Goal: Task Accomplishment & Management: Use online tool/utility

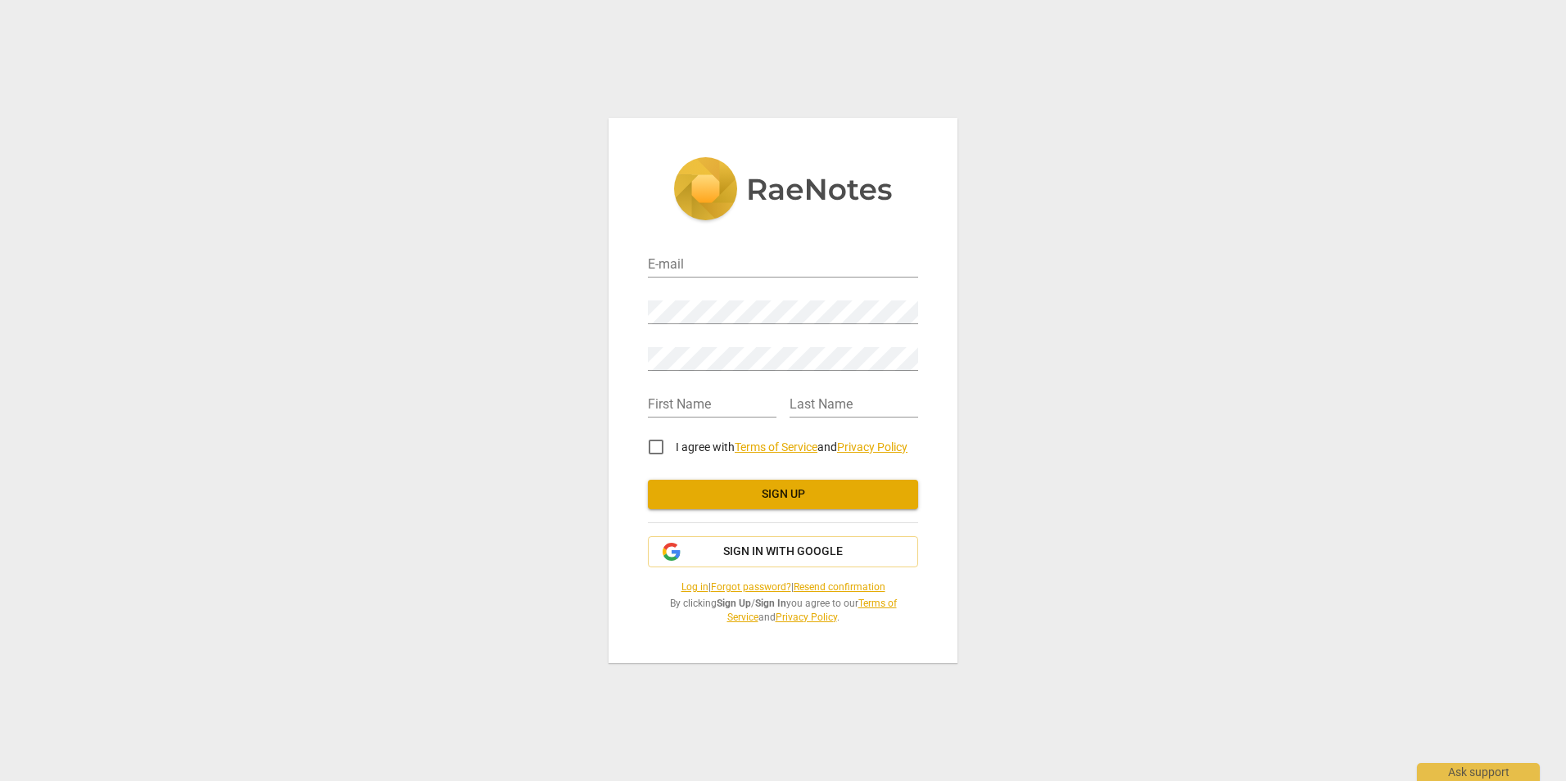
click at [684, 251] on div "E-mail" at bounding box center [783, 259] width 270 height 37
click at [689, 261] on input "email" at bounding box center [783, 266] width 270 height 24
type input "valerie.vaughn@hsc.utah.edu"
type input "[PERSON_NAME]"
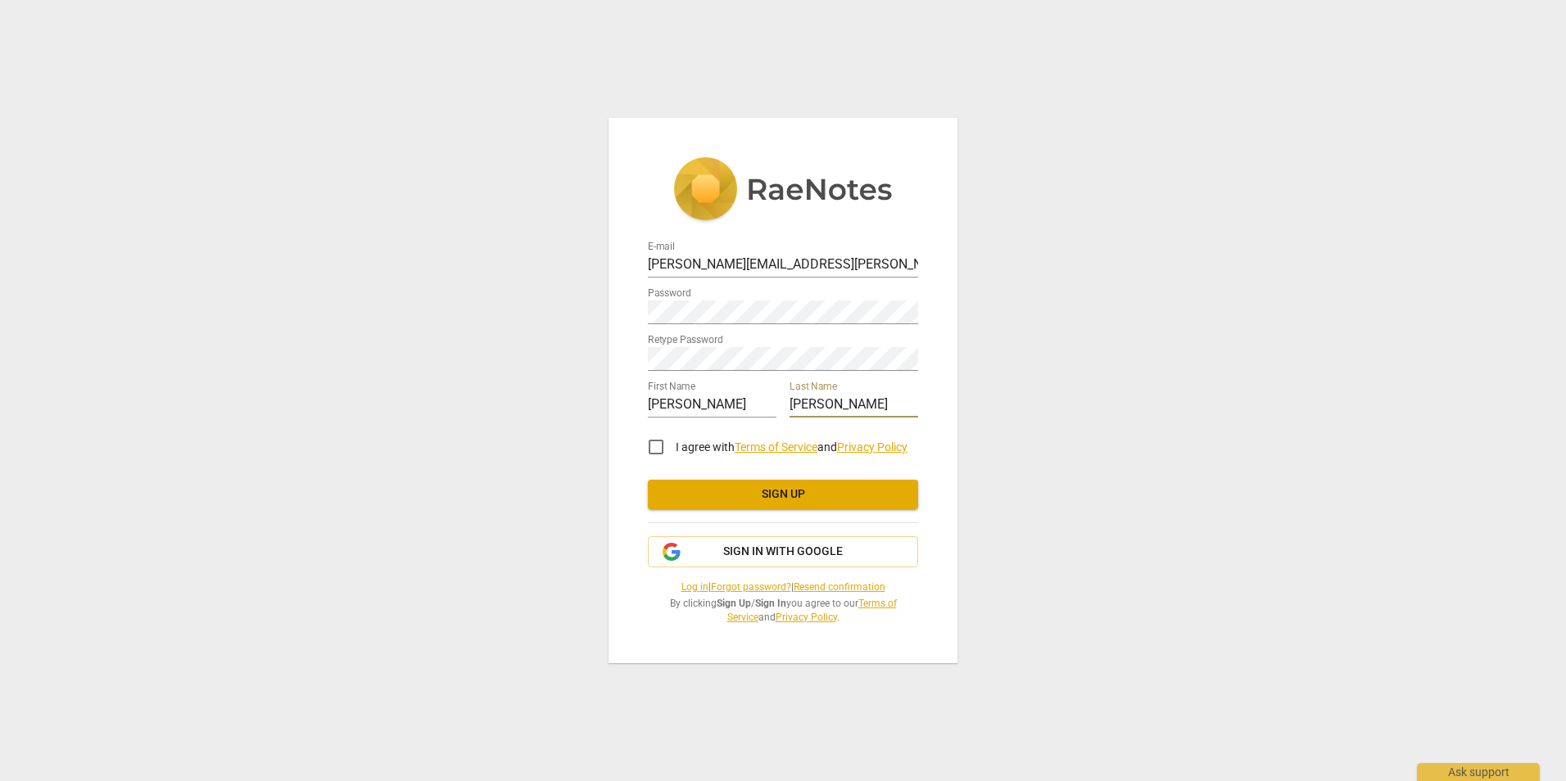
type input "[PERSON_NAME]"
click at [653, 450] on input "I agree with Terms of Service and Privacy Policy" at bounding box center [655, 446] width 39 height 39
checkbox input "true"
click at [720, 492] on span "Sign up" at bounding box center [783, 494] width 244 height 16
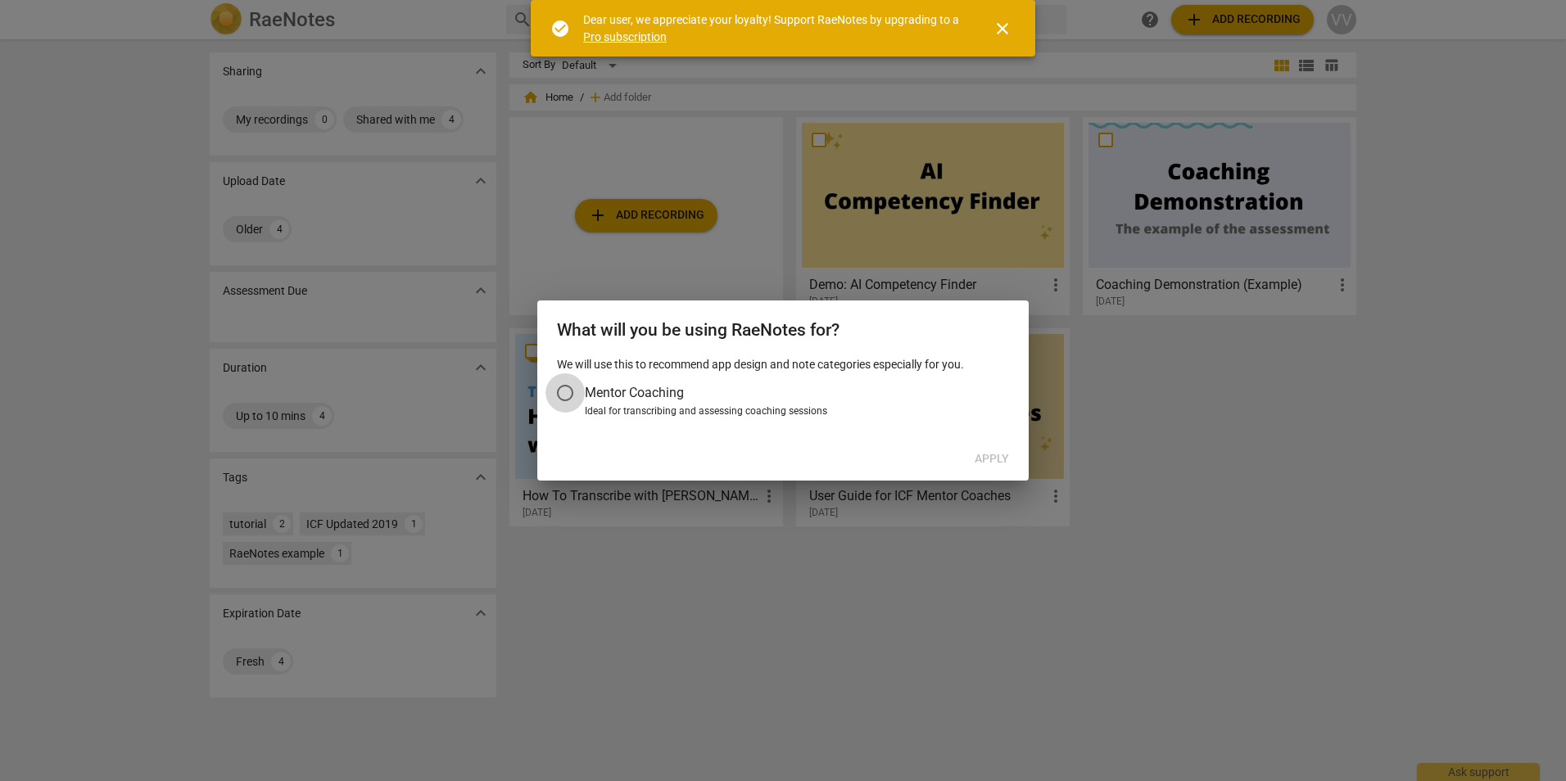
click at [567, 391] on input "Mentor Coaching" at bounding box center [564, 392] width 39 height 39
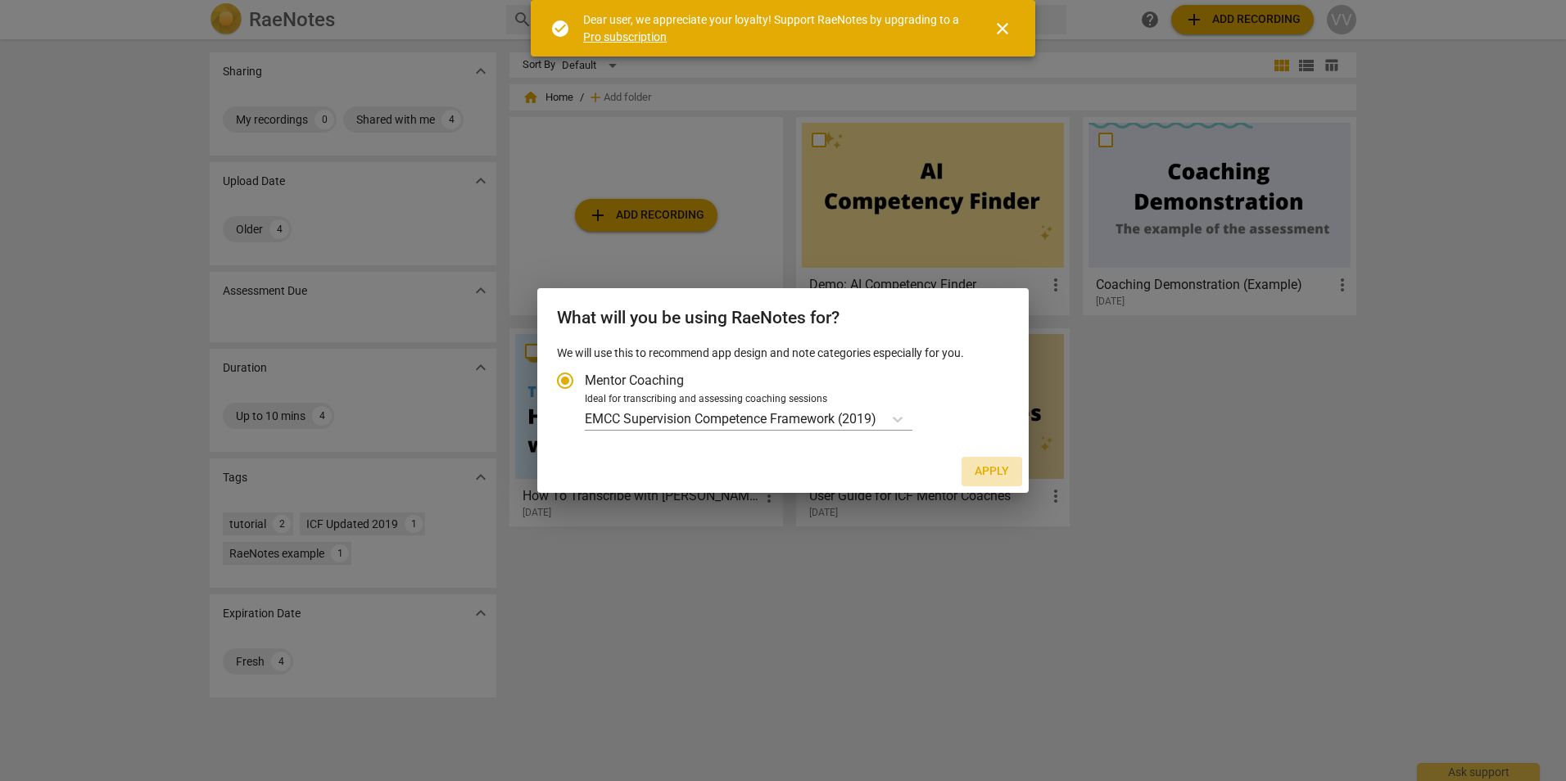
click at [988, 469] on span "Apply" at bounding box center [991, 471] width 34 height 16
radio input "false"
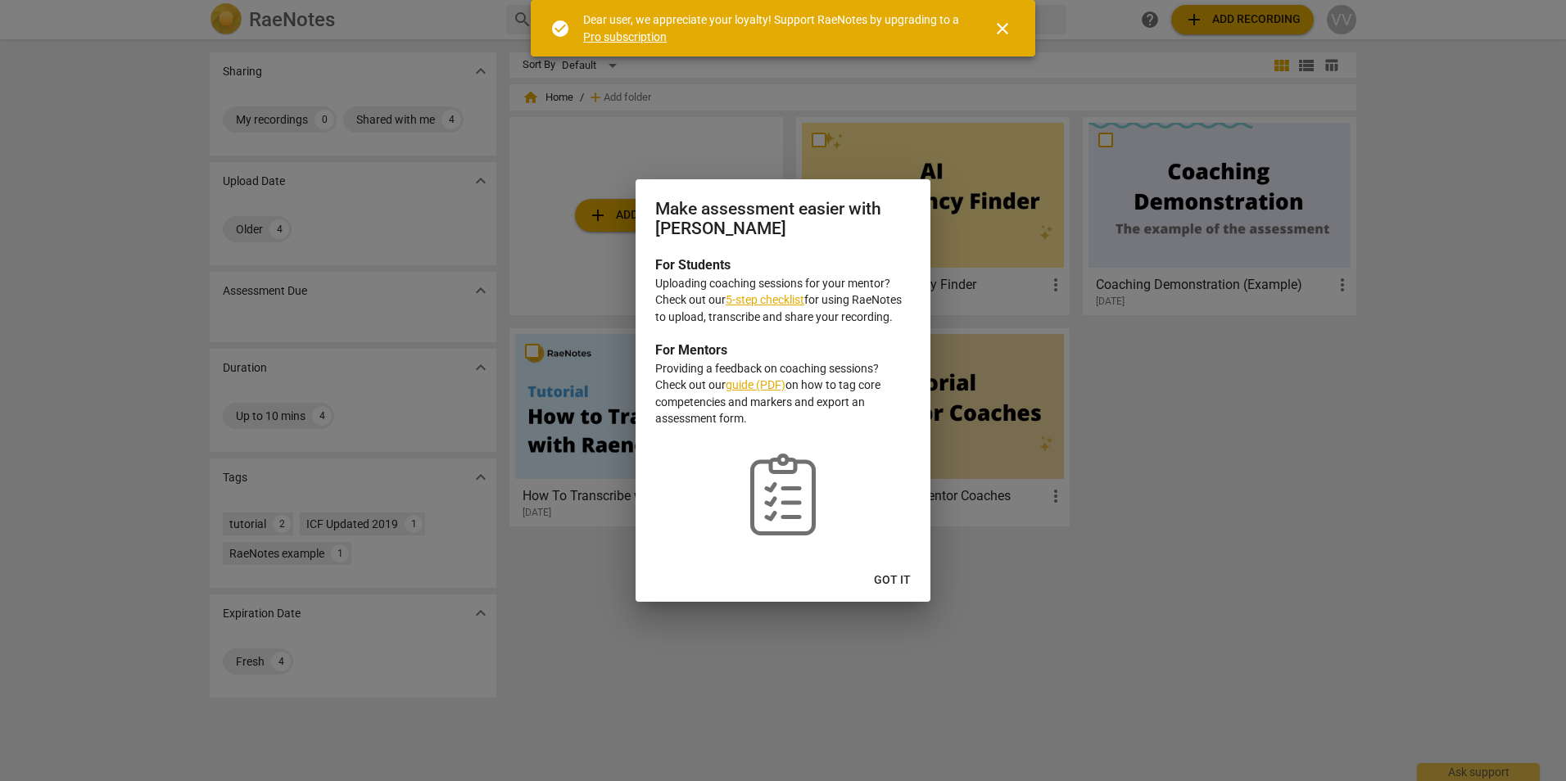
click at [902, 576] on span "Got it" at bounding box center [892, 580] width 37 height 16
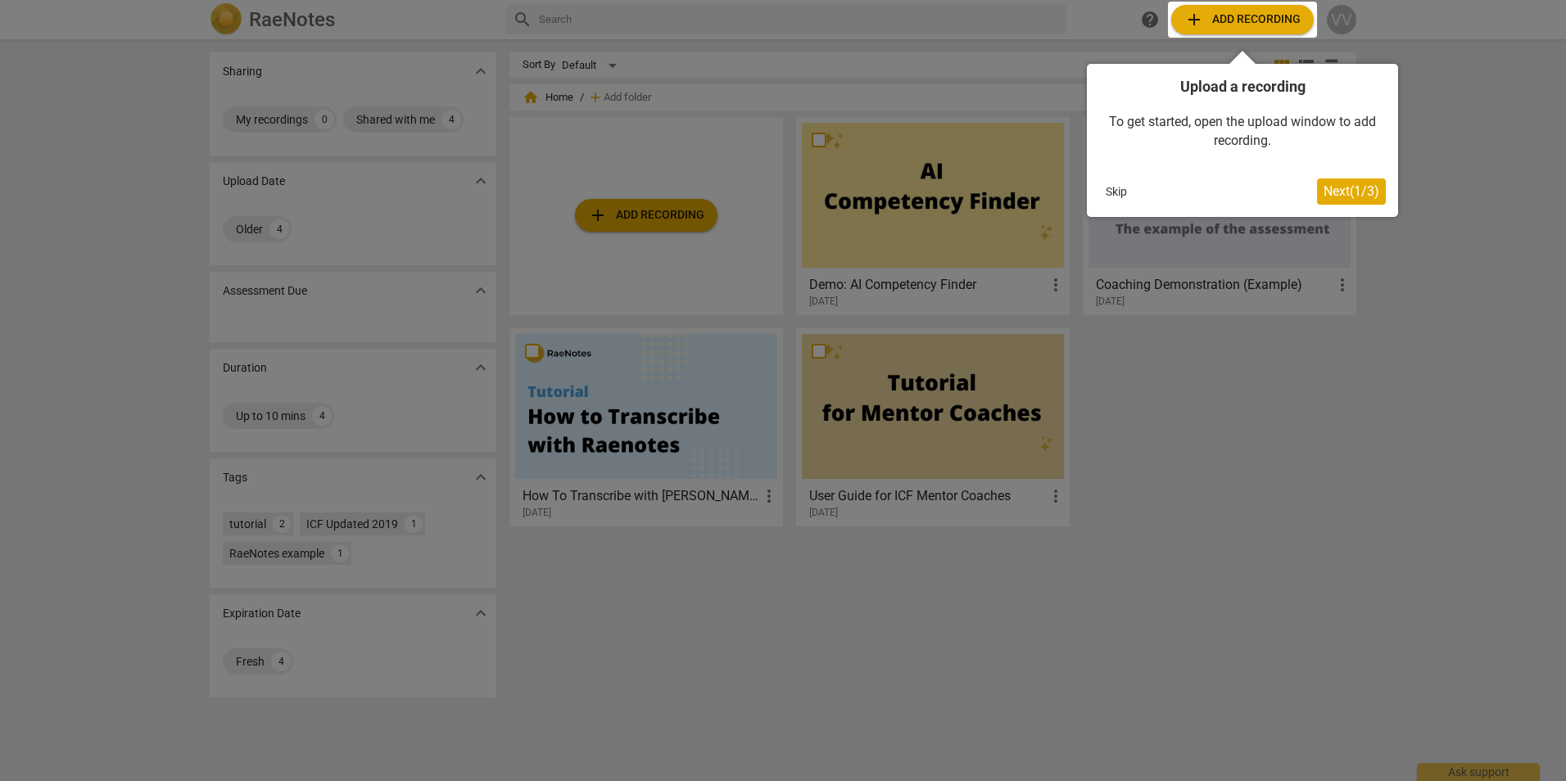
click at [1368, 197] on span "Next ( 1 / 3 )" at bounding box center [1351, 191] width 56 height 16
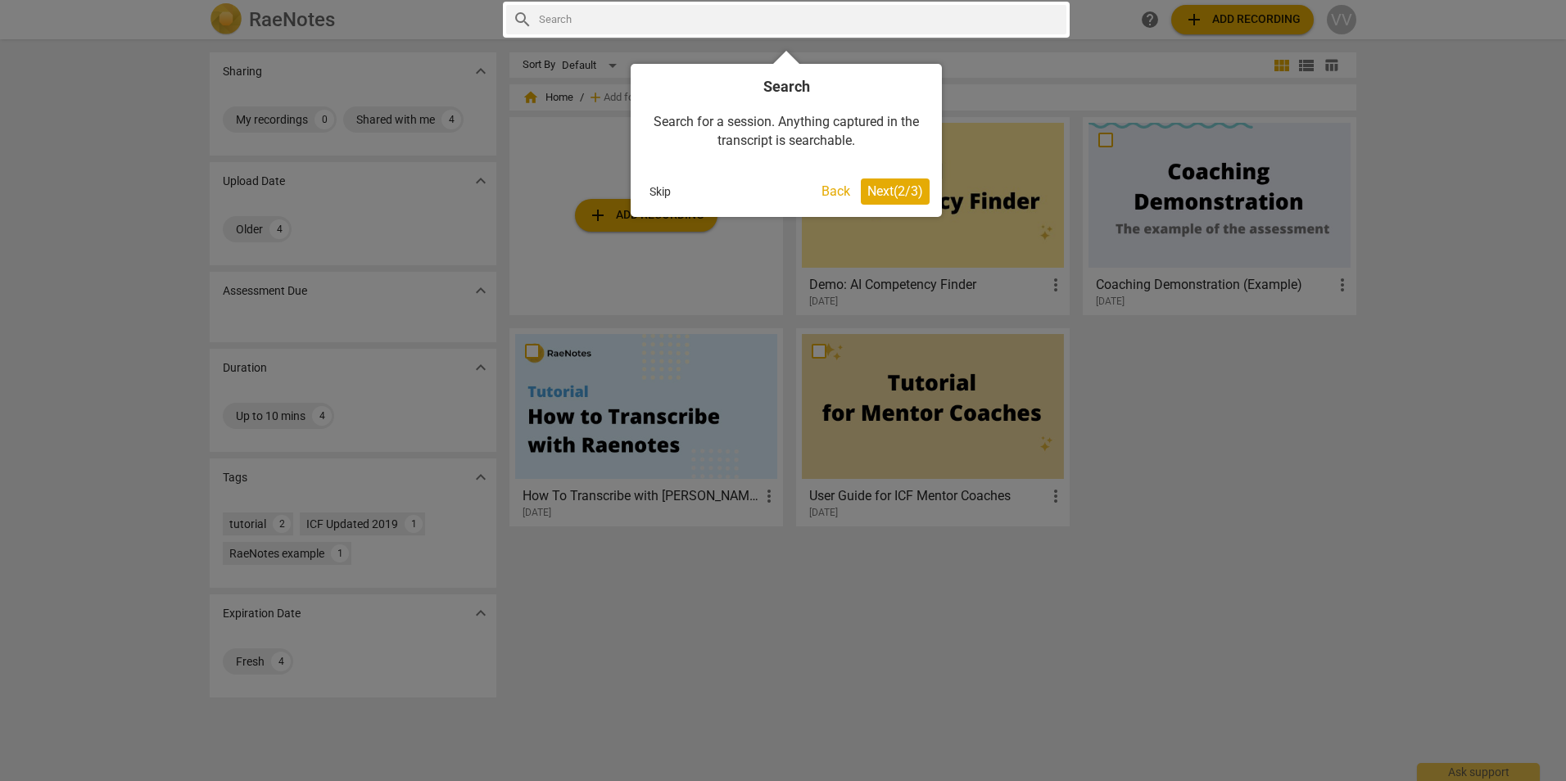
click at [908, 196] on span "Next ( 2 / 3 )" at bounding box center [895, 191] width 56 height 16
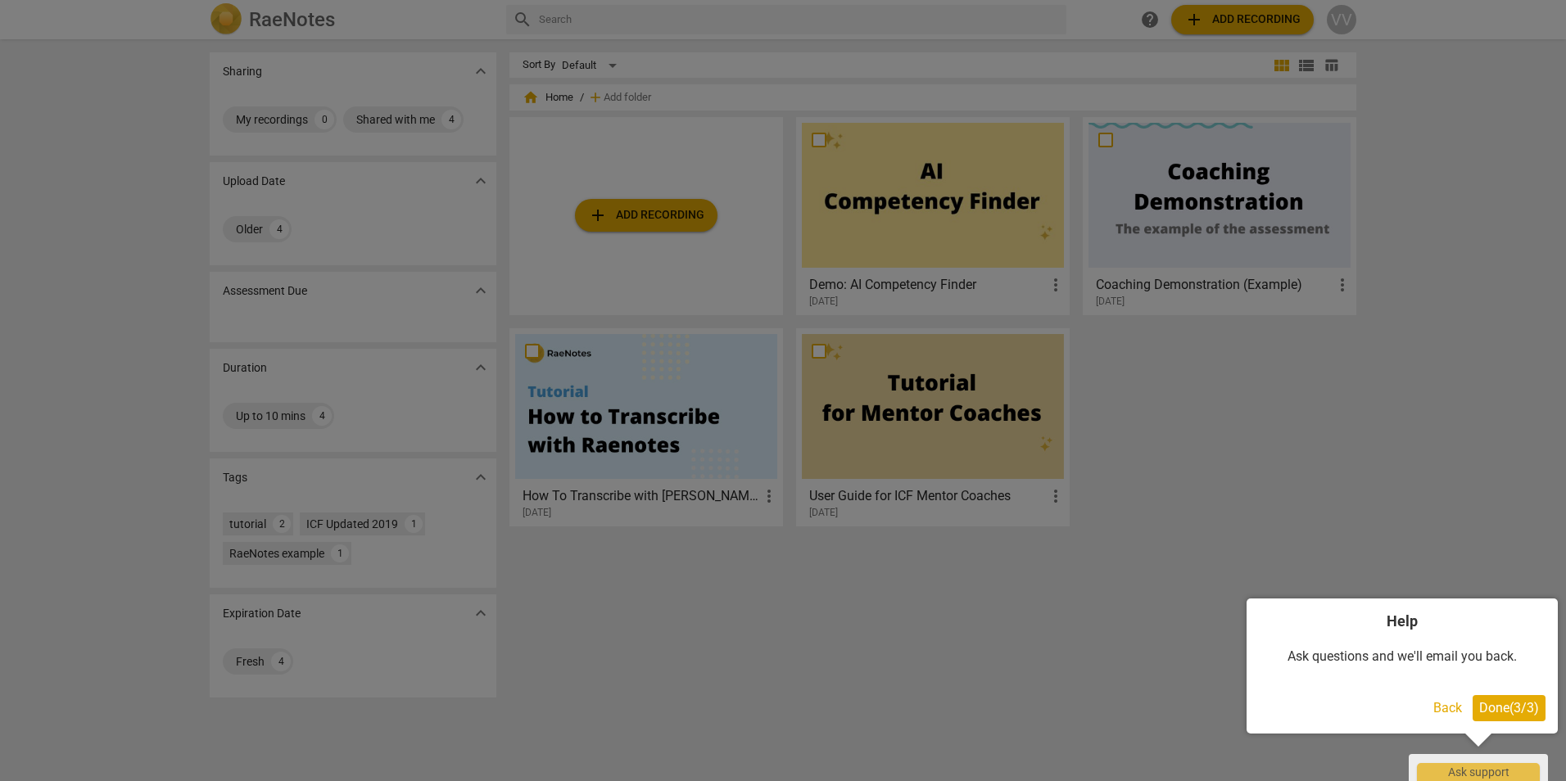
click at [1490, 713] on span "Done ( 3 / 3 )" at bounding box center [1509, 708] width 60 height 16
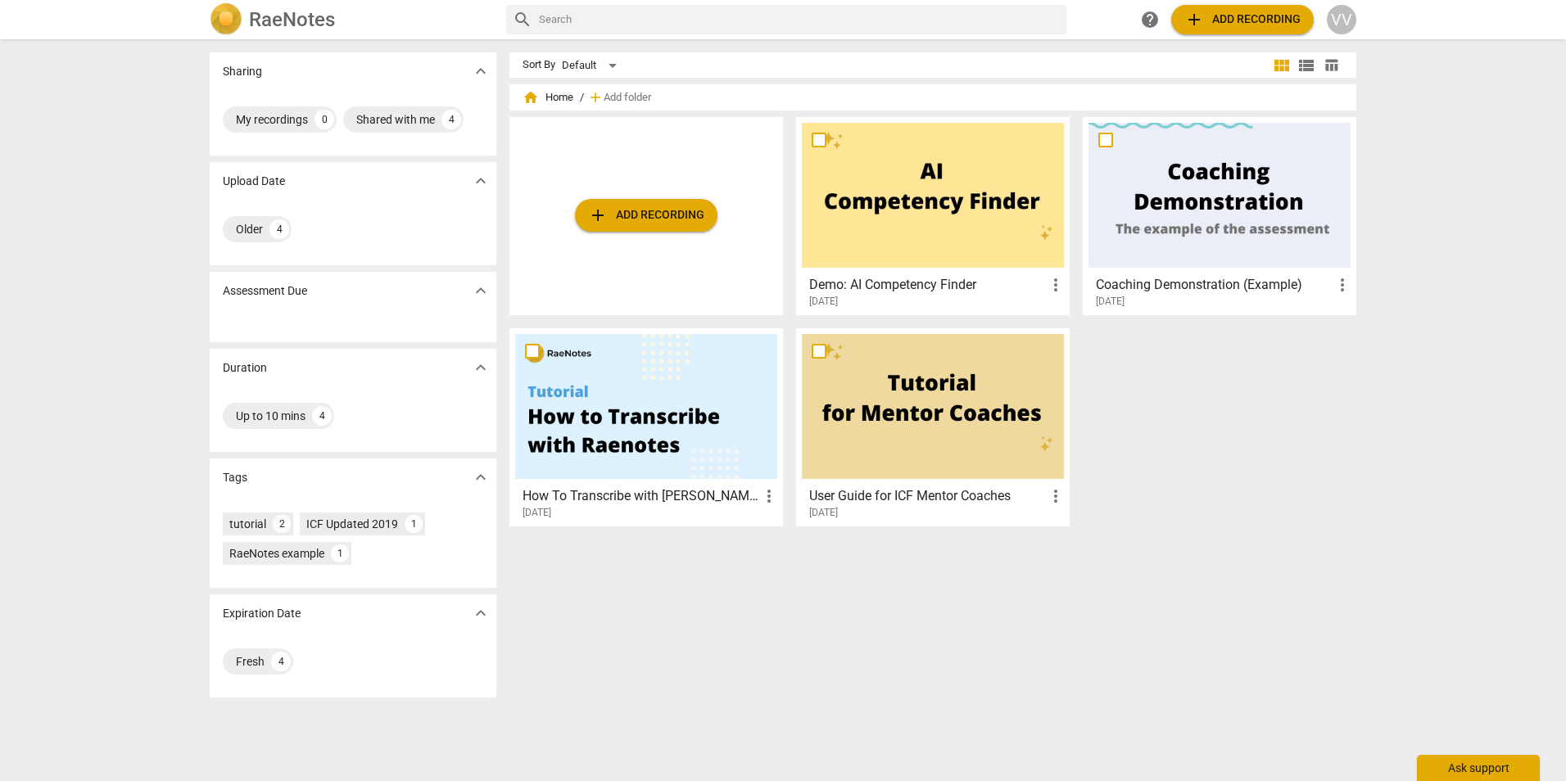
click at [1465, 768] on div "Ask support" at bounding box center [1478, 768] width 123 height 26
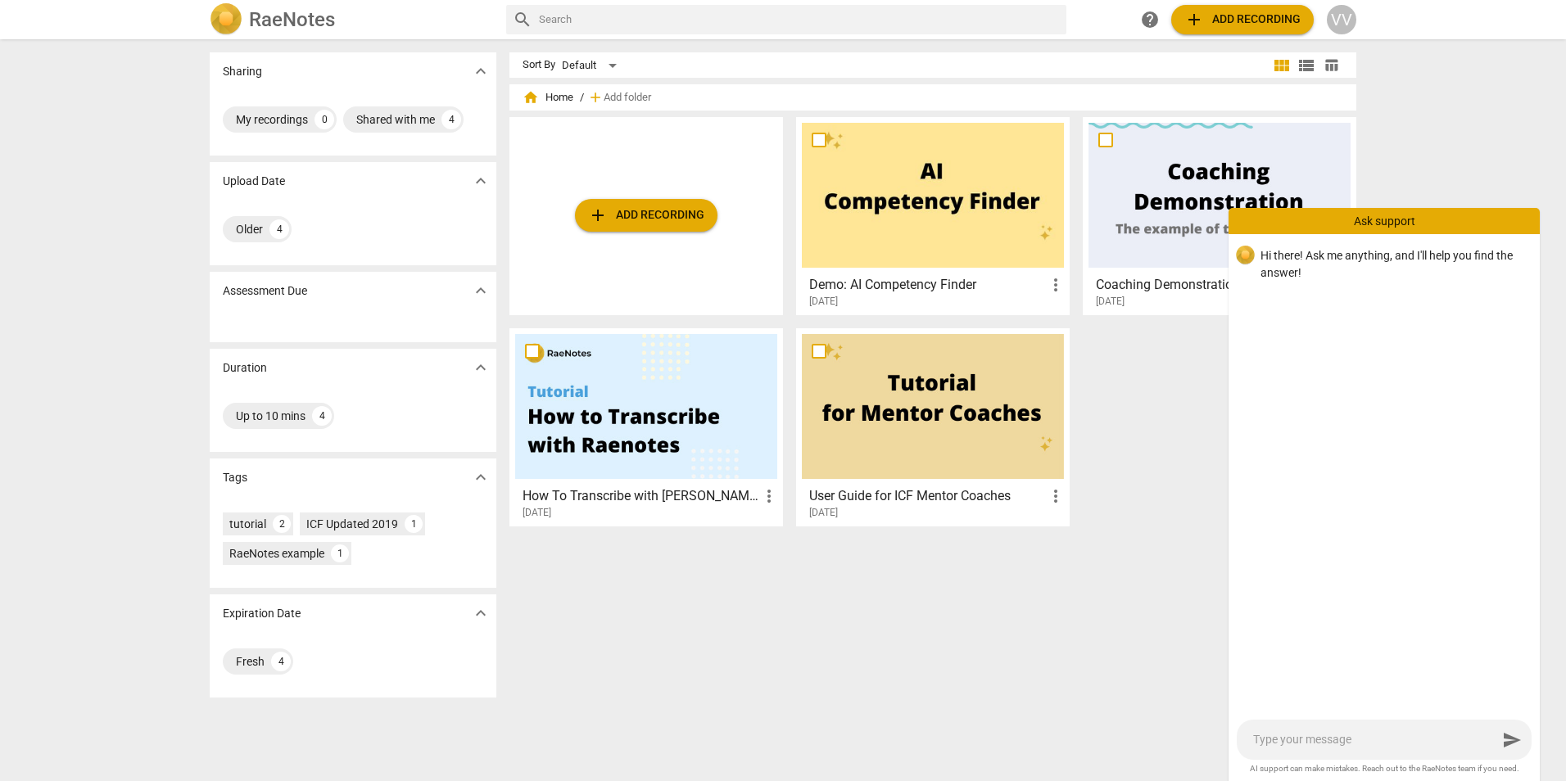
click at [1329, 743] on textarea at bounding box center [1375, 740] width 244 height 16
type textarea "H"
type textarea "Ho"
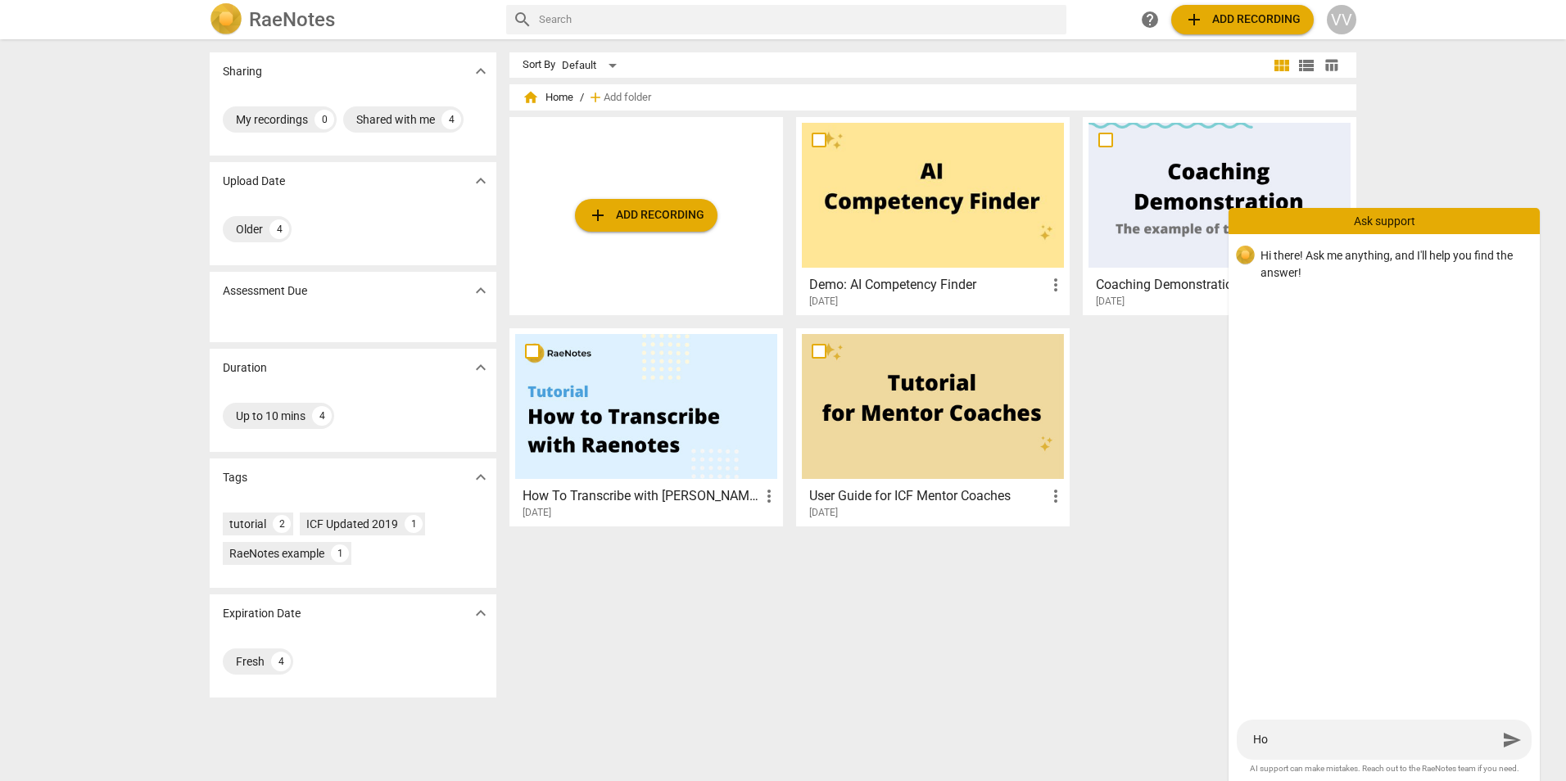
type textarea "How"
type textarea "How c"
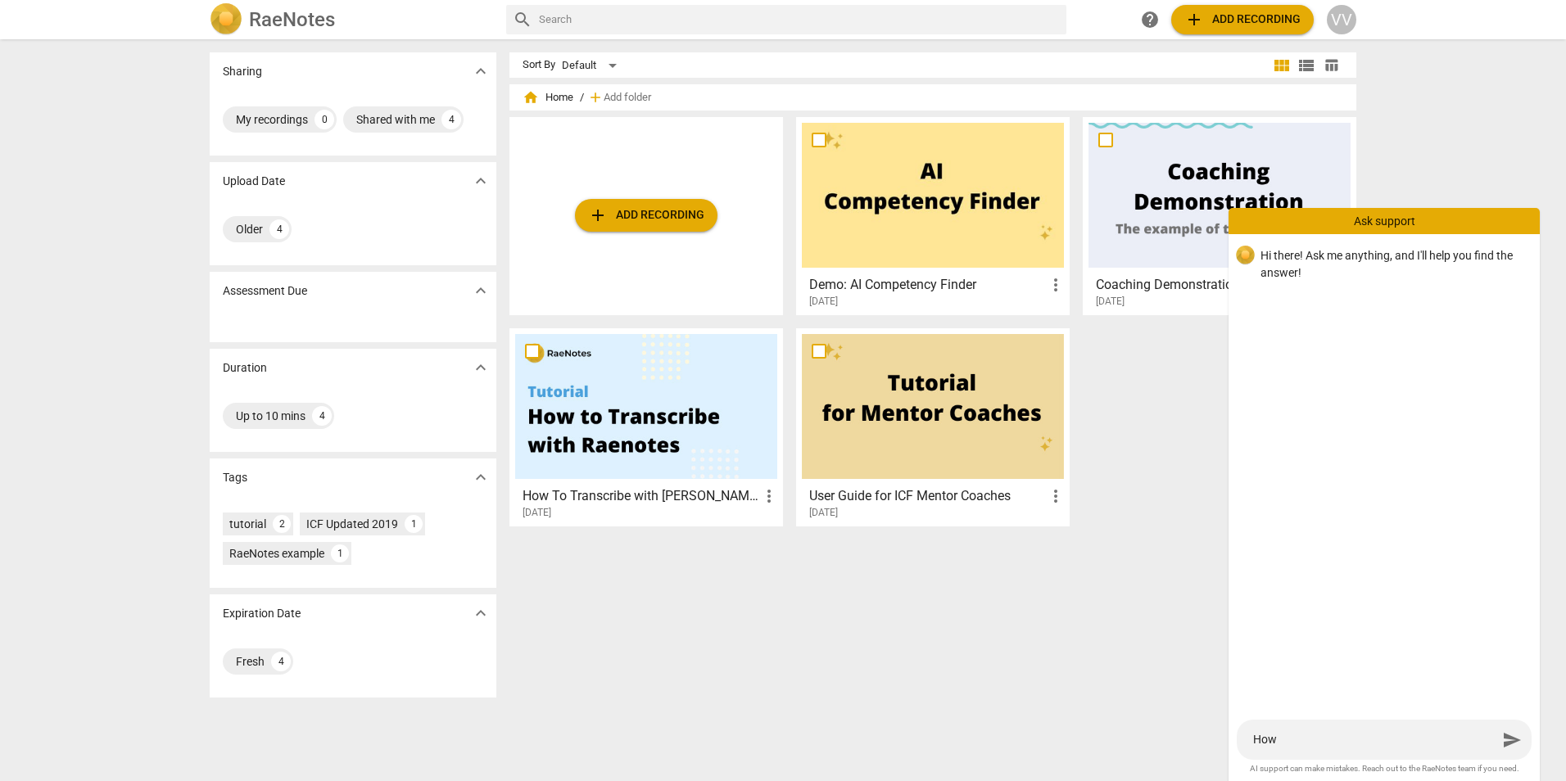
type textarea "How c"
type textarea "How ca"
type textarea "How can"
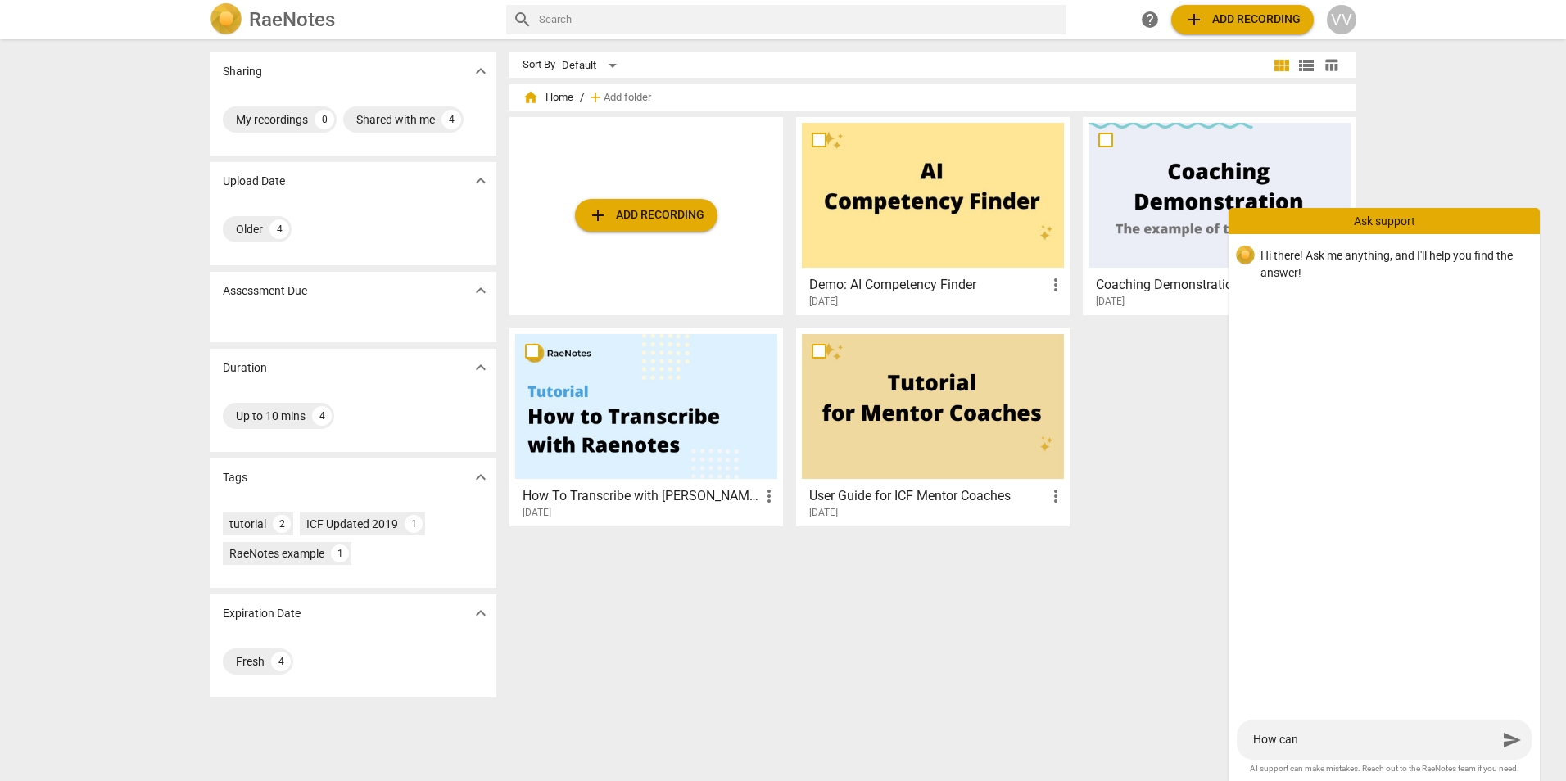
type textarea "How can"
type textarea "How can I"
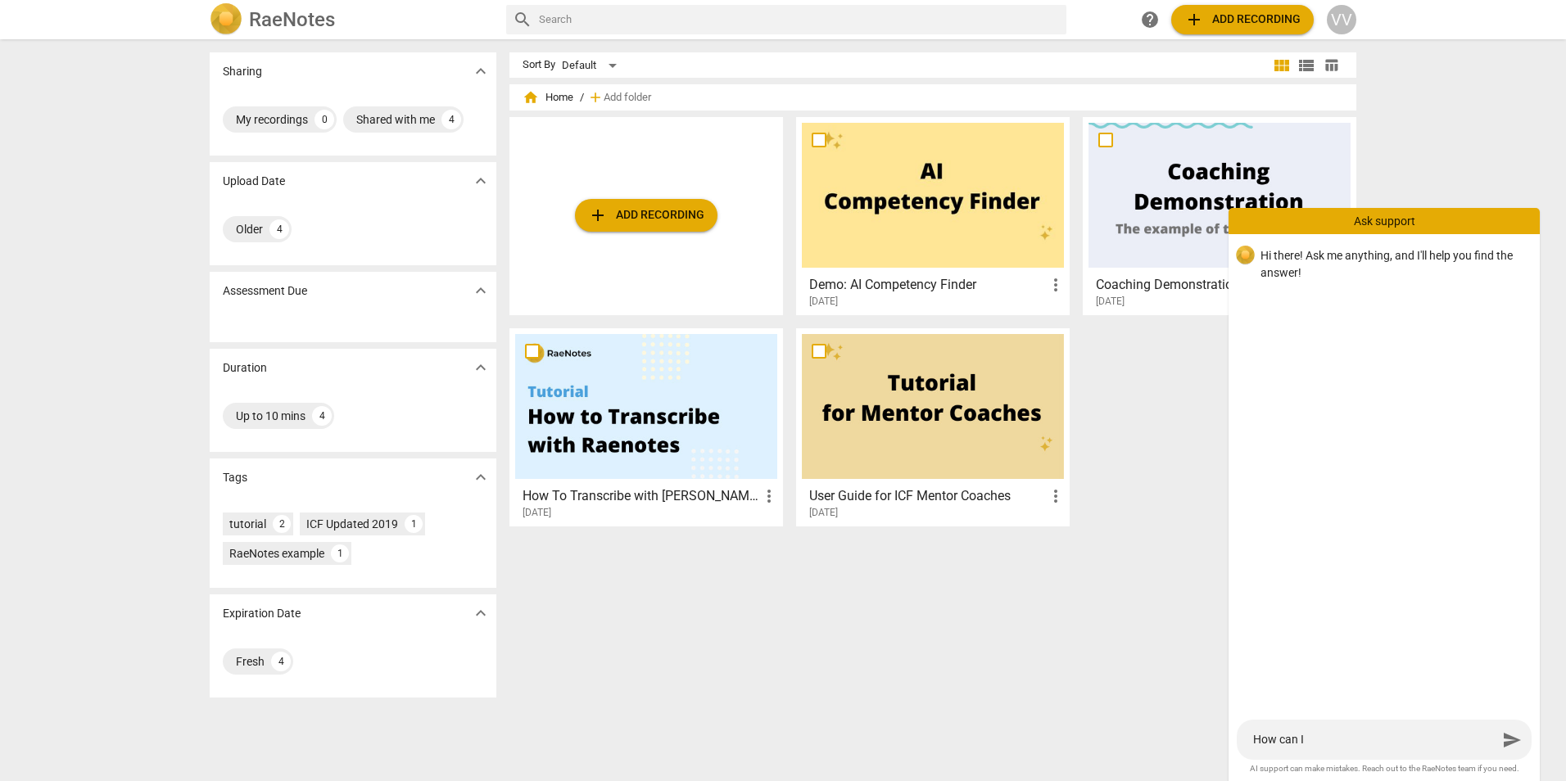
type textarea "How can I"
type textarea "How can I d"
type textarea "How can I do"
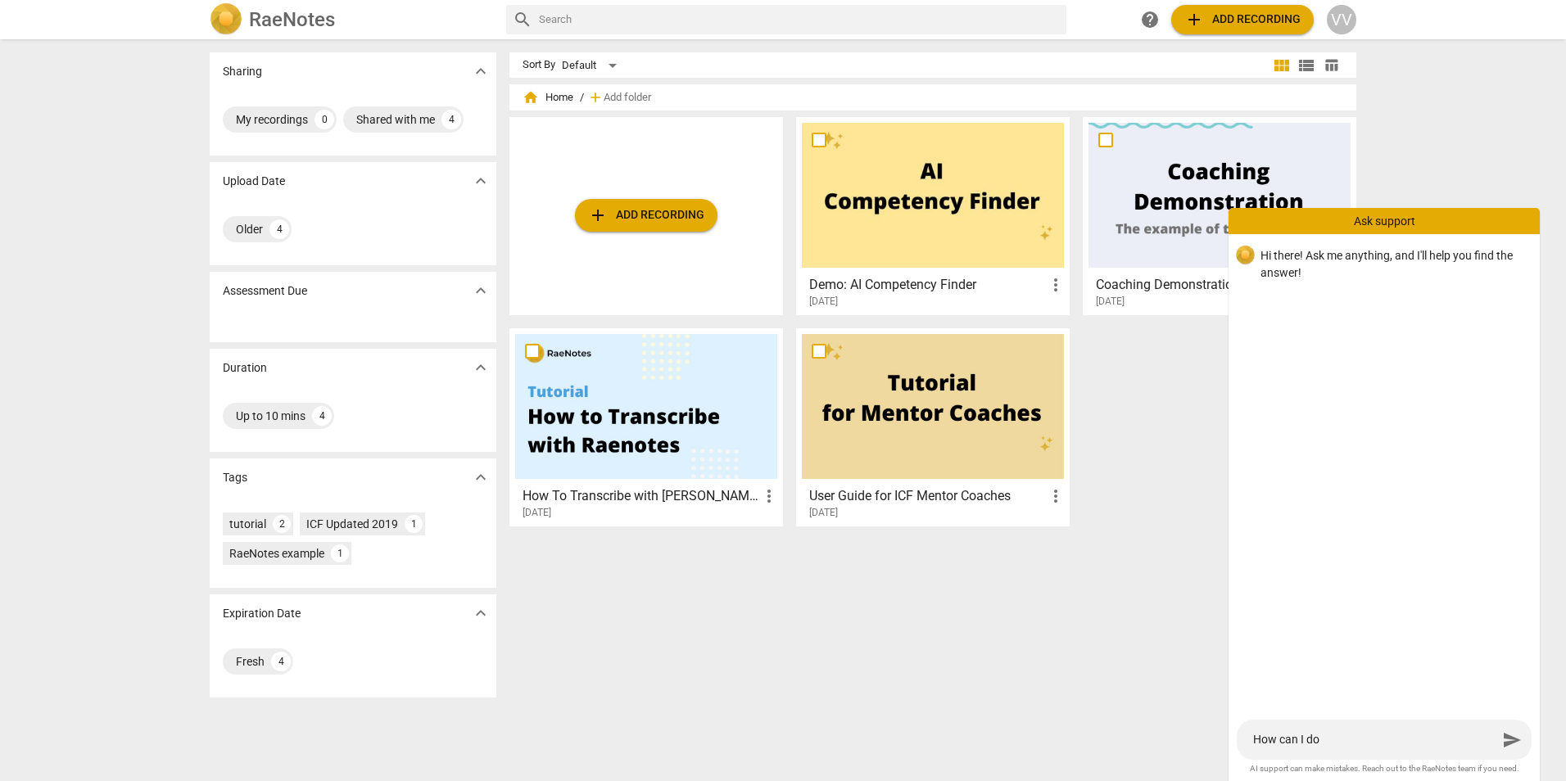
type textarea "How can I do"
type textarea "How can I do t"
type textarea "How can I do th"
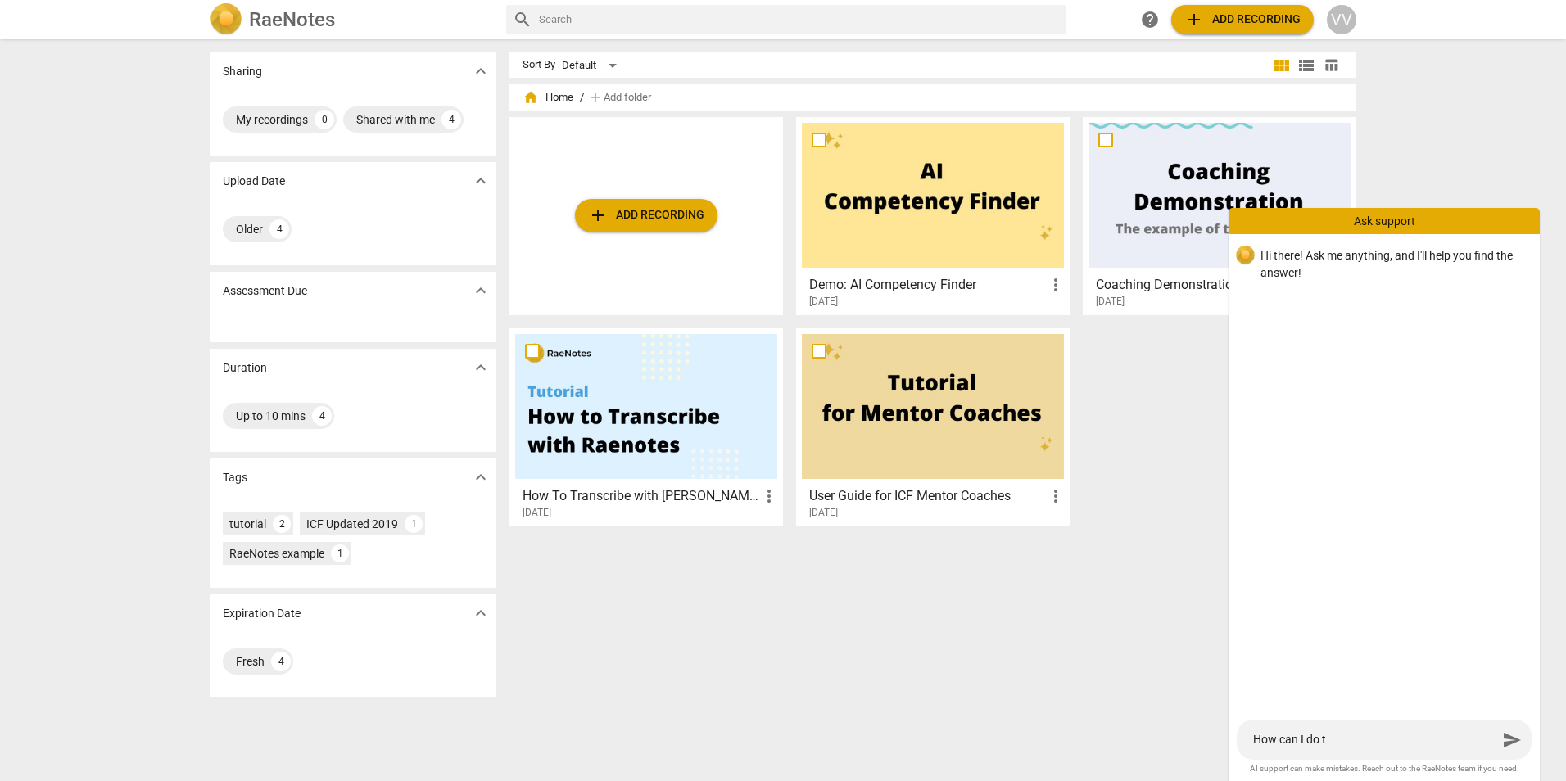
type textarea "How can I do th"
type textarea "How can I do thi"
type textarea "How can I do this"
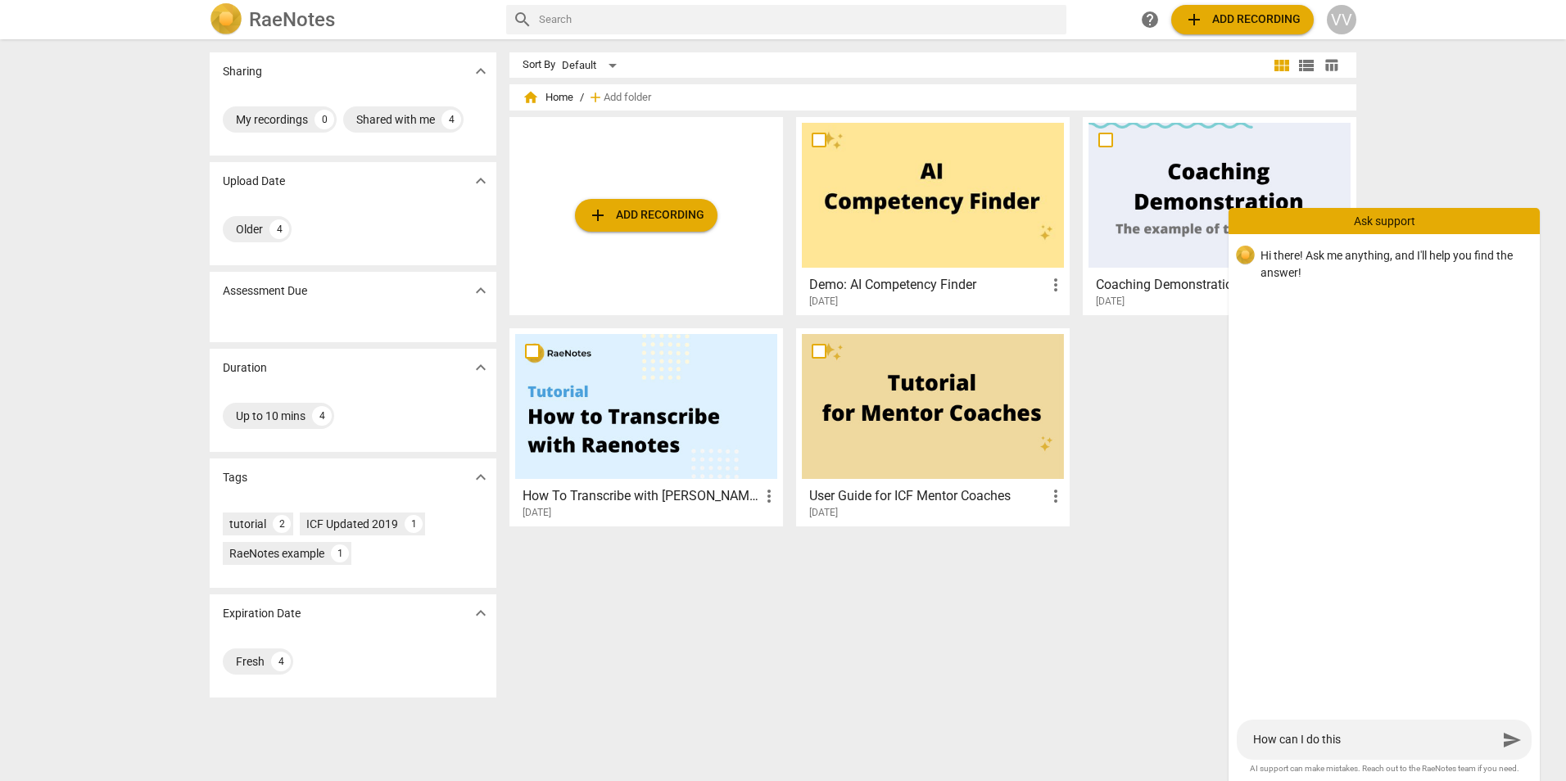
type textarea "How can I do thi"
type textarea "How can I do th"
type textarea "How can I do t"
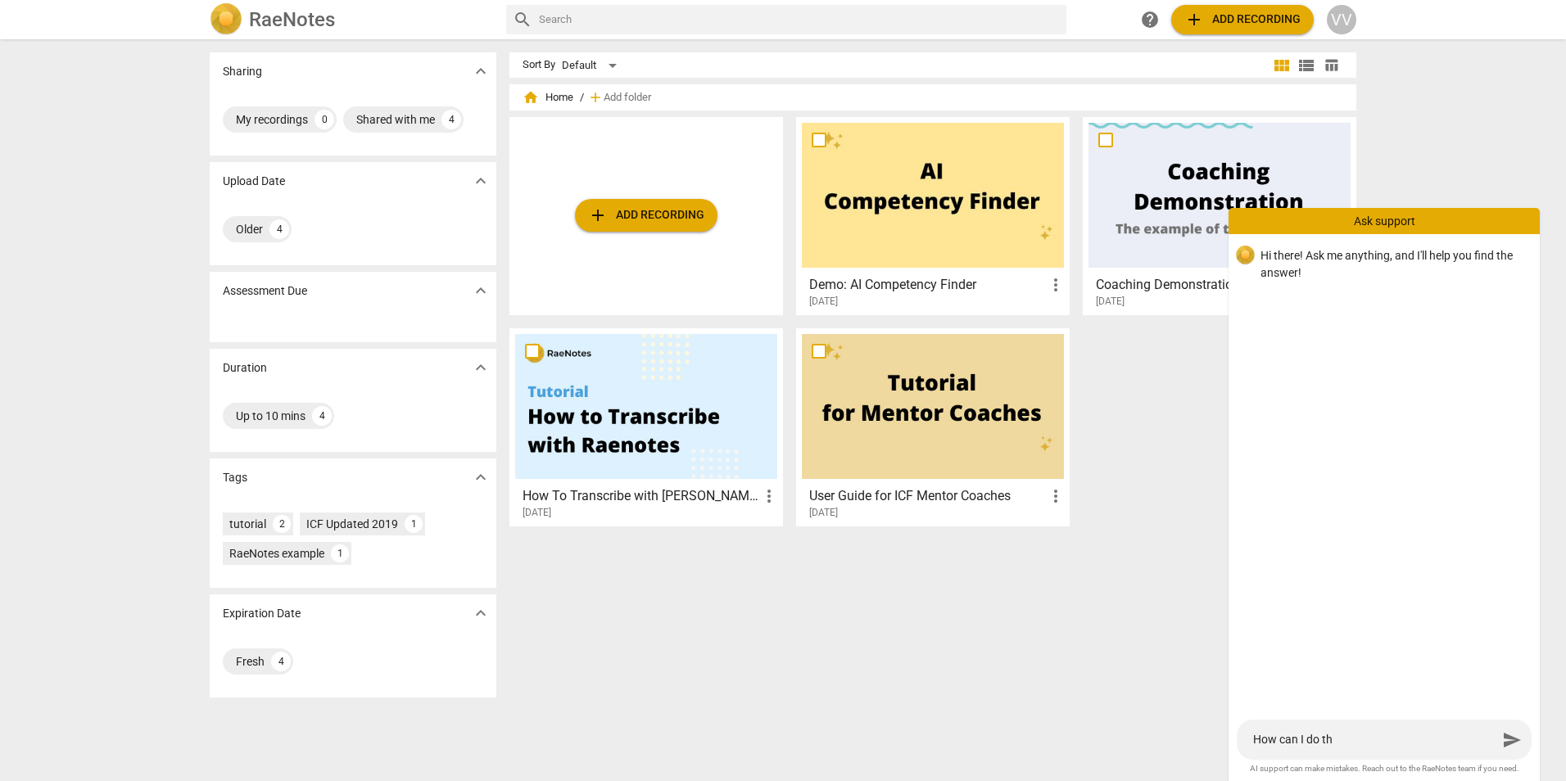
type textarea "How can I do t"
type textarea "How can I do tr"
type textarea "How can I do tra"
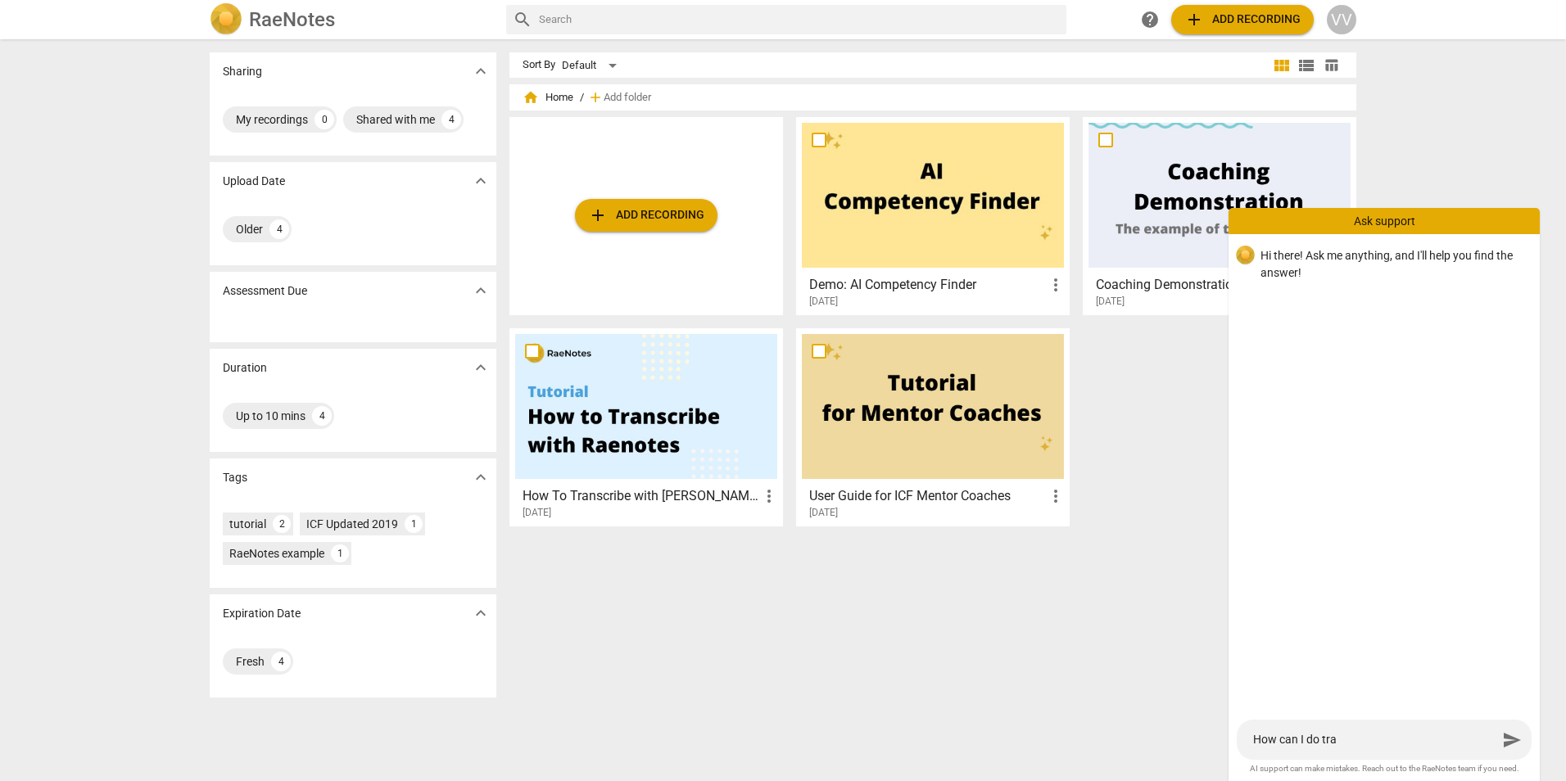
type textarea "How can I do [PERSON_NAME]"
type textarea "How can I do trans"
type textarea "How can I do transc"
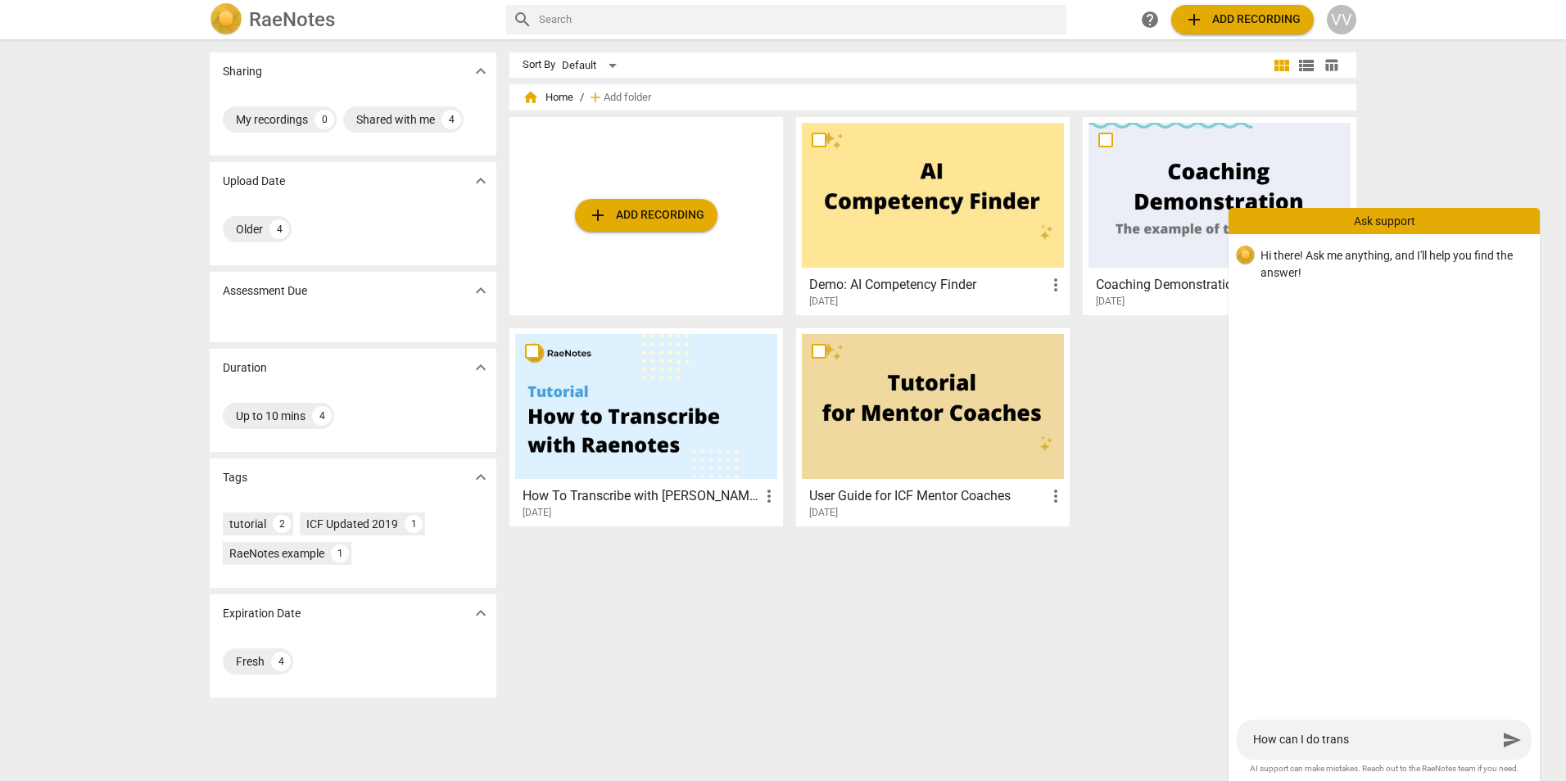
type textarea "How can I do transc"
type textarea "How can I do transcr"
type textarea "How can I do transcri"
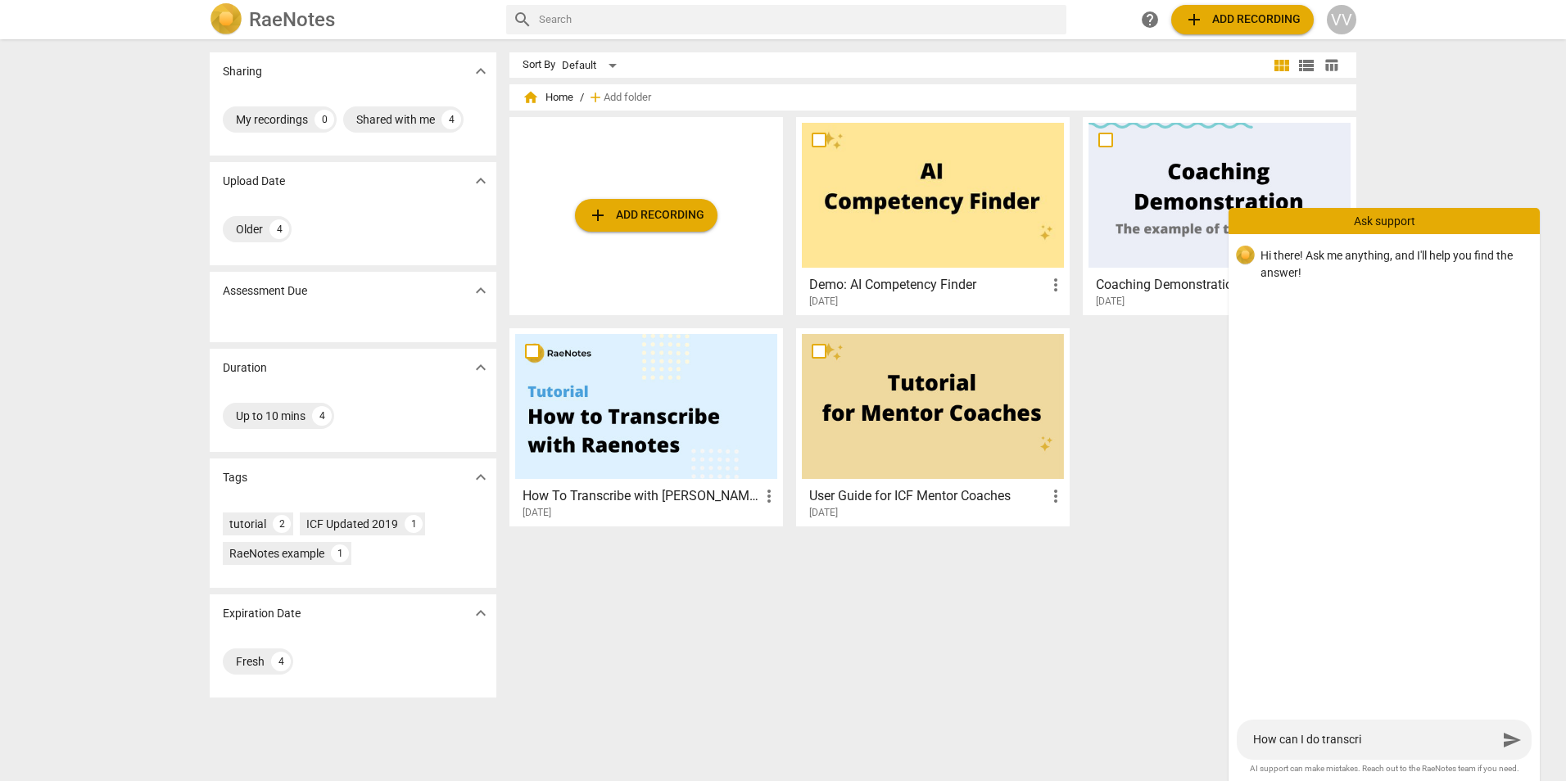
type textarea "How can I do transcrib"
type textarea "How can I do transcribe"
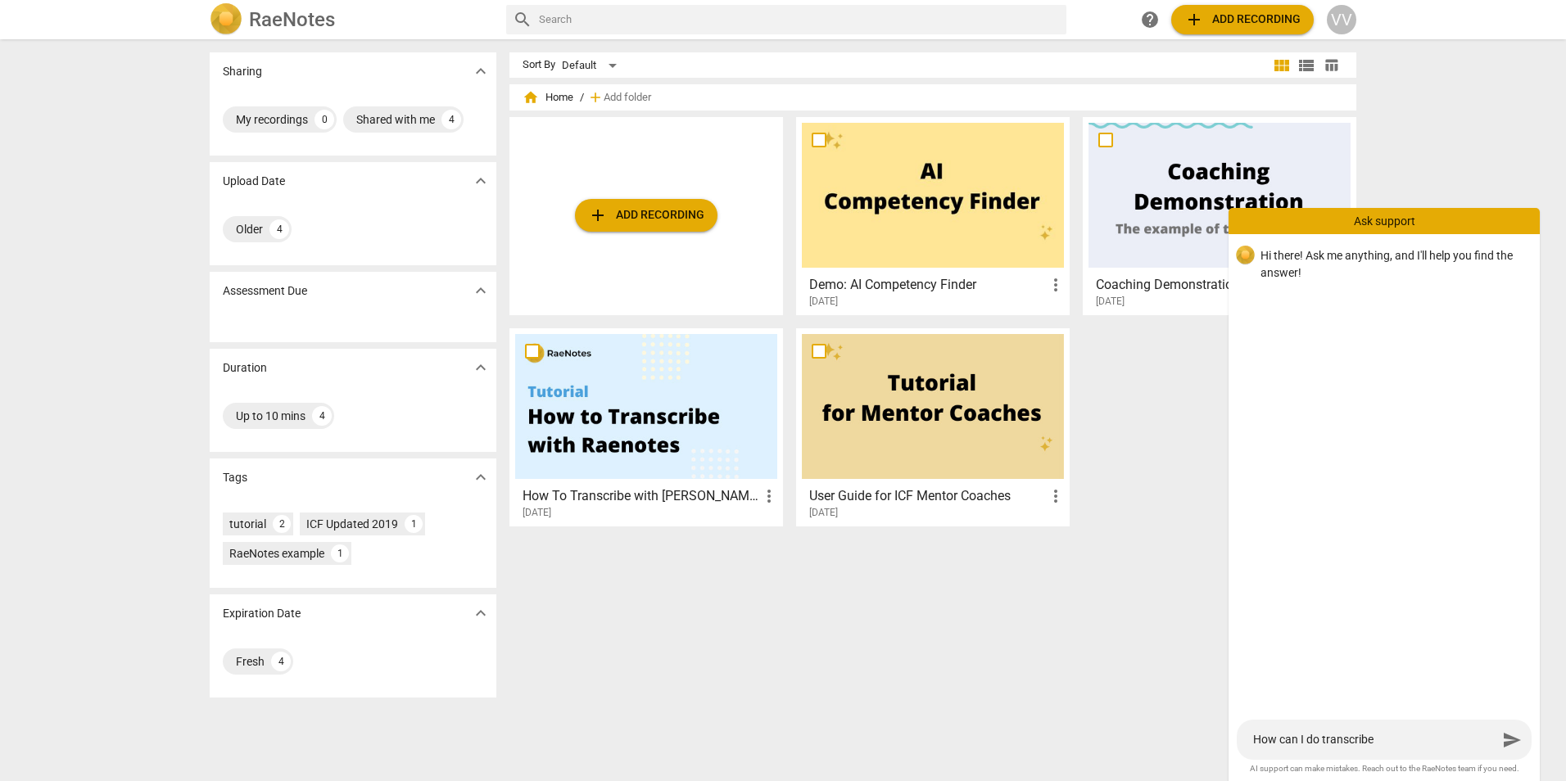
type textarea "How can I do transcribe"
type textarea "How can I do transcribe a"
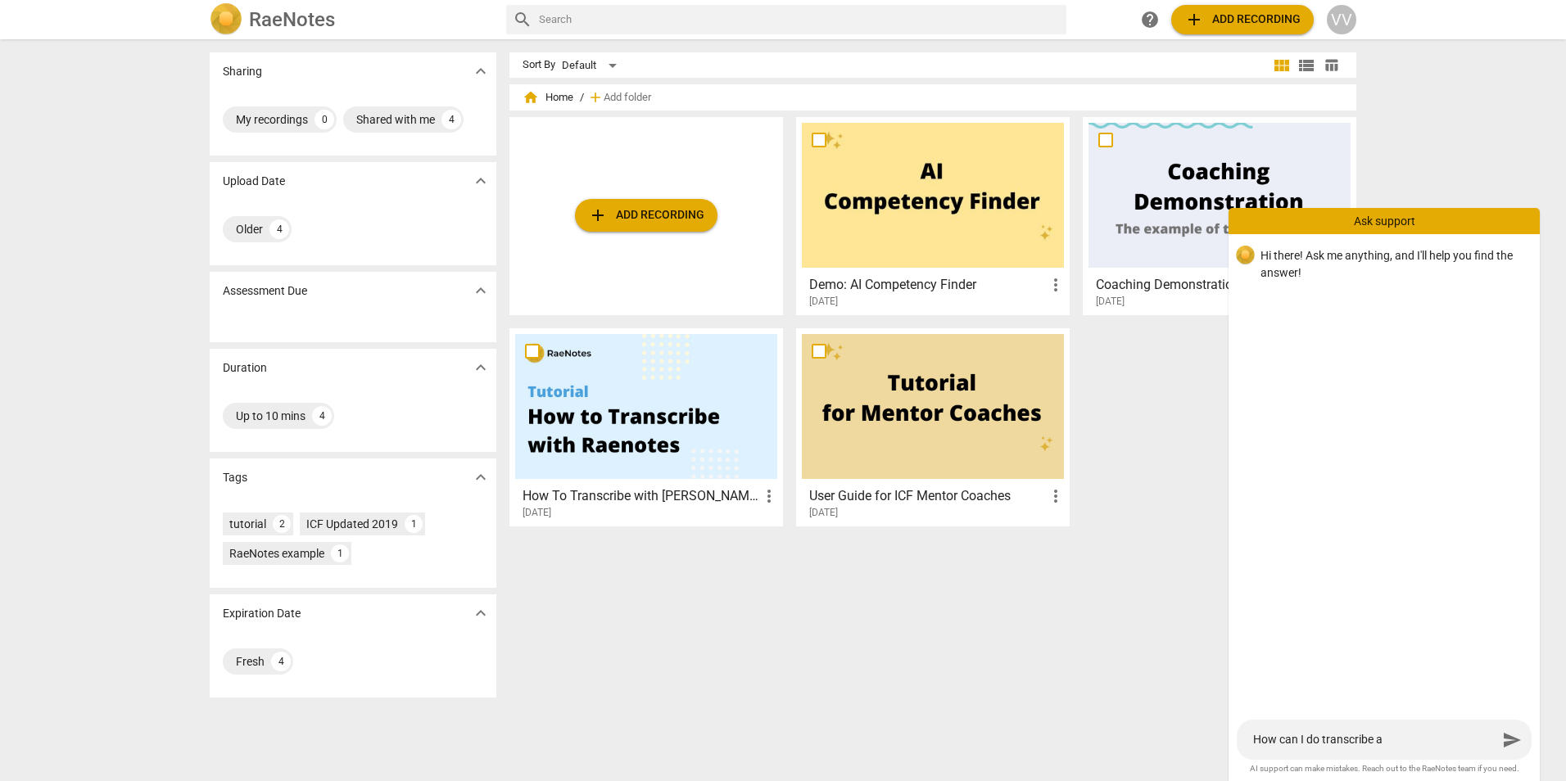
type textarea "How can I do transcribe a c"
type textarea "How can I do transcribe a co"
type textarea "How can I do transcribe a con"
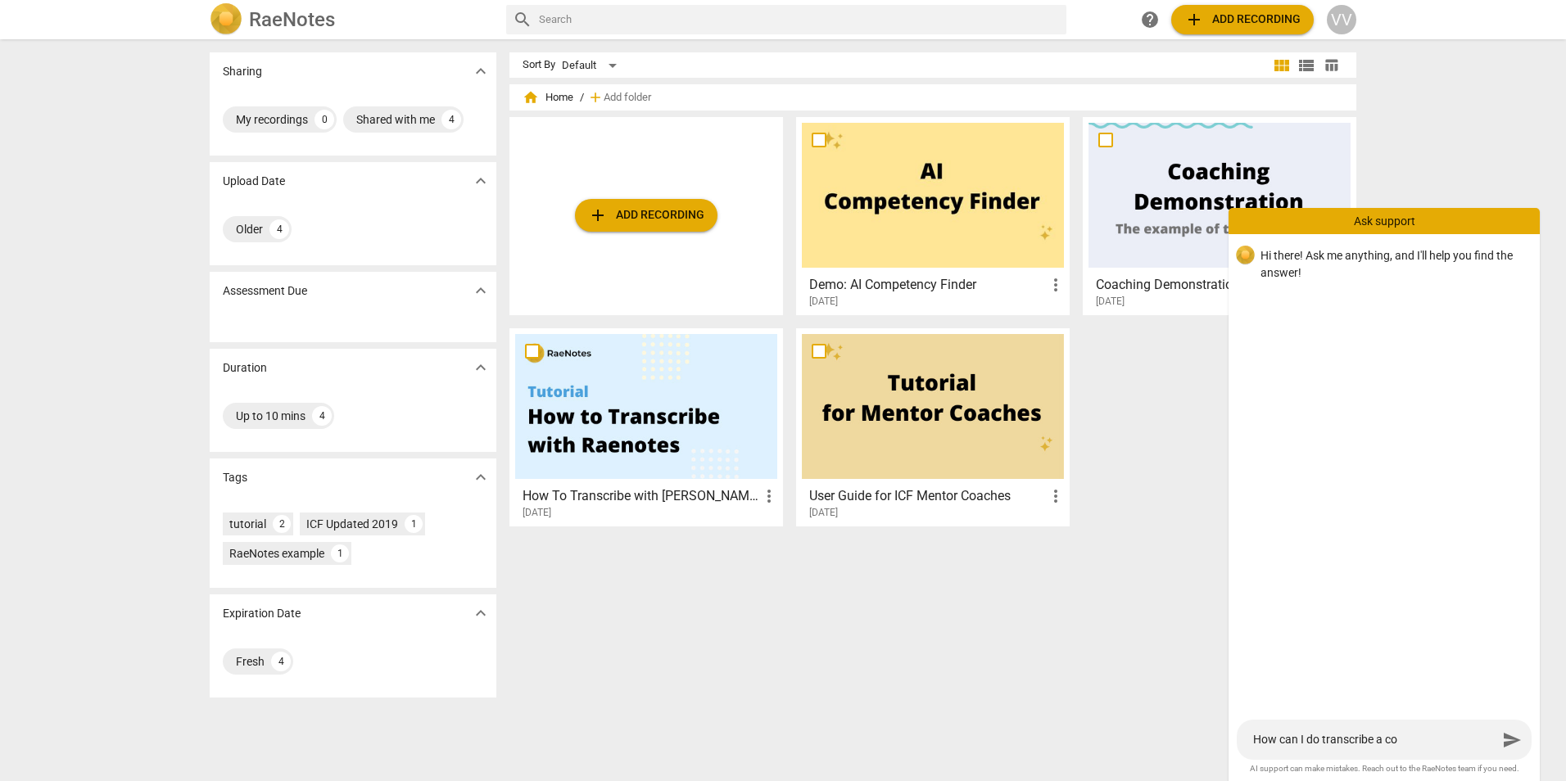
type textarea "How can I do transcribe a con"
type textarea "How can I do transcribe a conf"
type textarea "How can I do transcribe a confi"
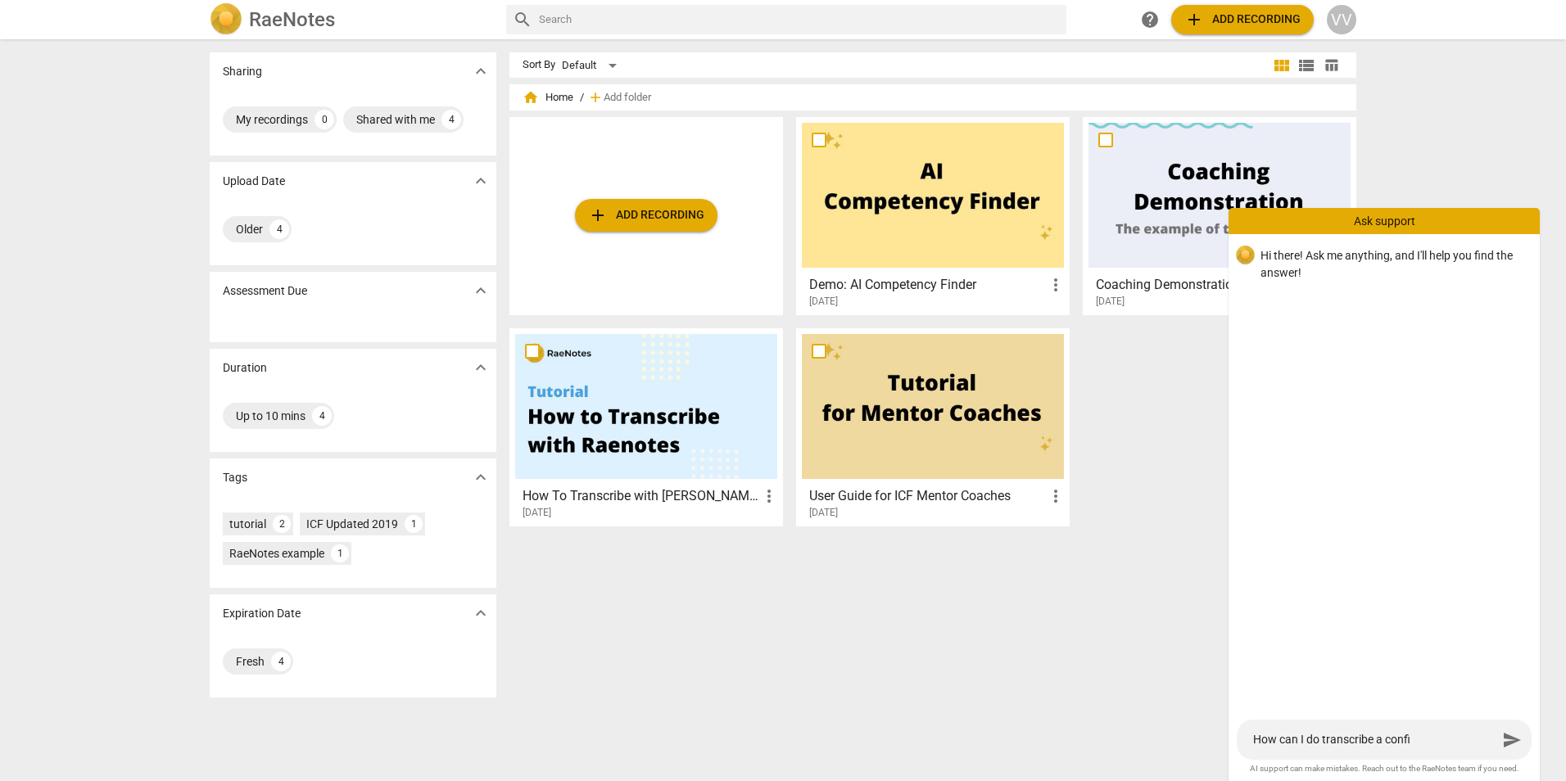
type textarea "How can I do transcribe a confid"
type textarea "How can I do transcribe a confide"
type textarea "How can I do transcribe a confiden"
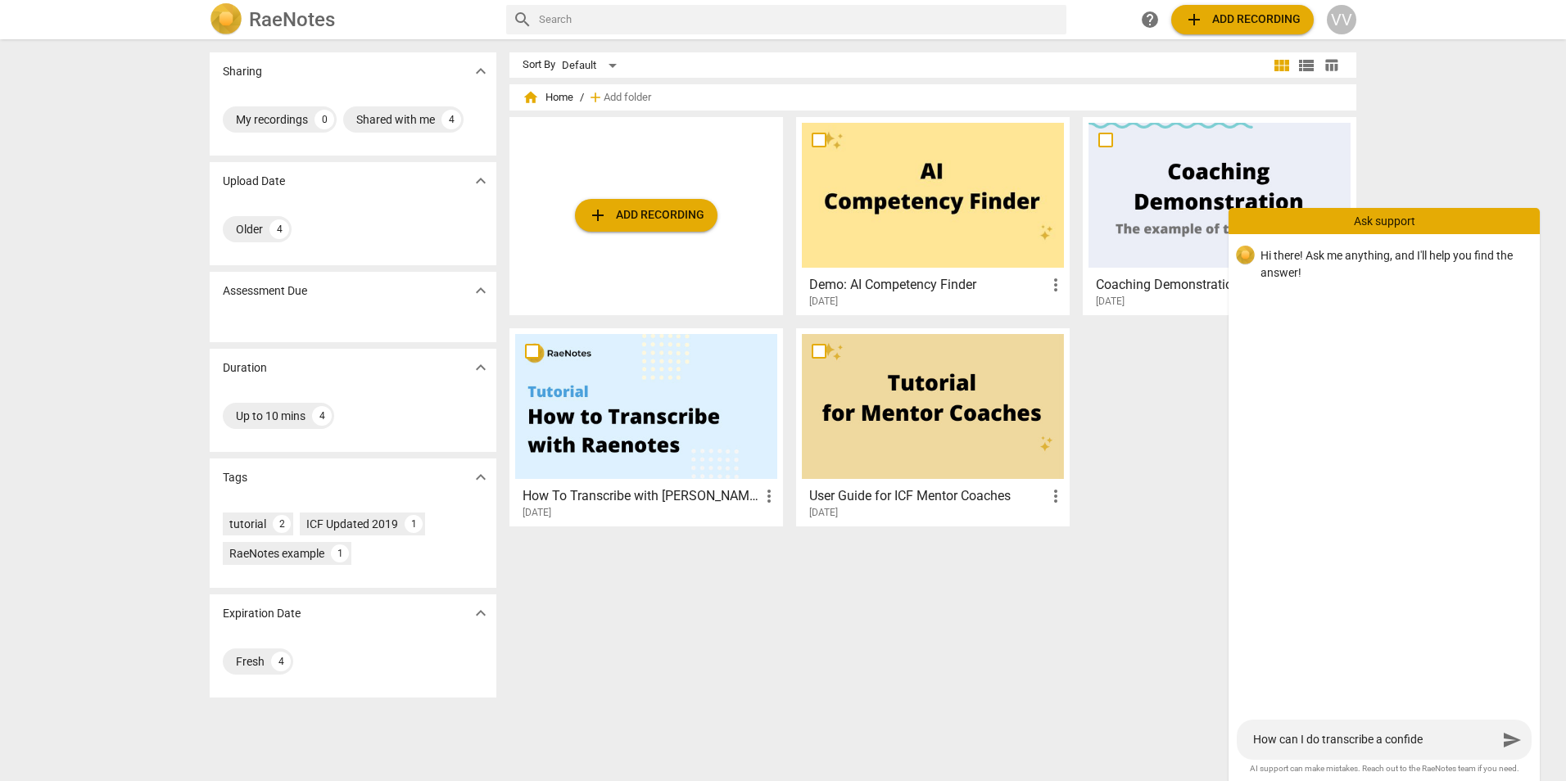
type textarea "How can I do transcribe a confiden"
type textarea "How can I do transcribe a confident"
type textarea "How can I do transcribe a confidenti"
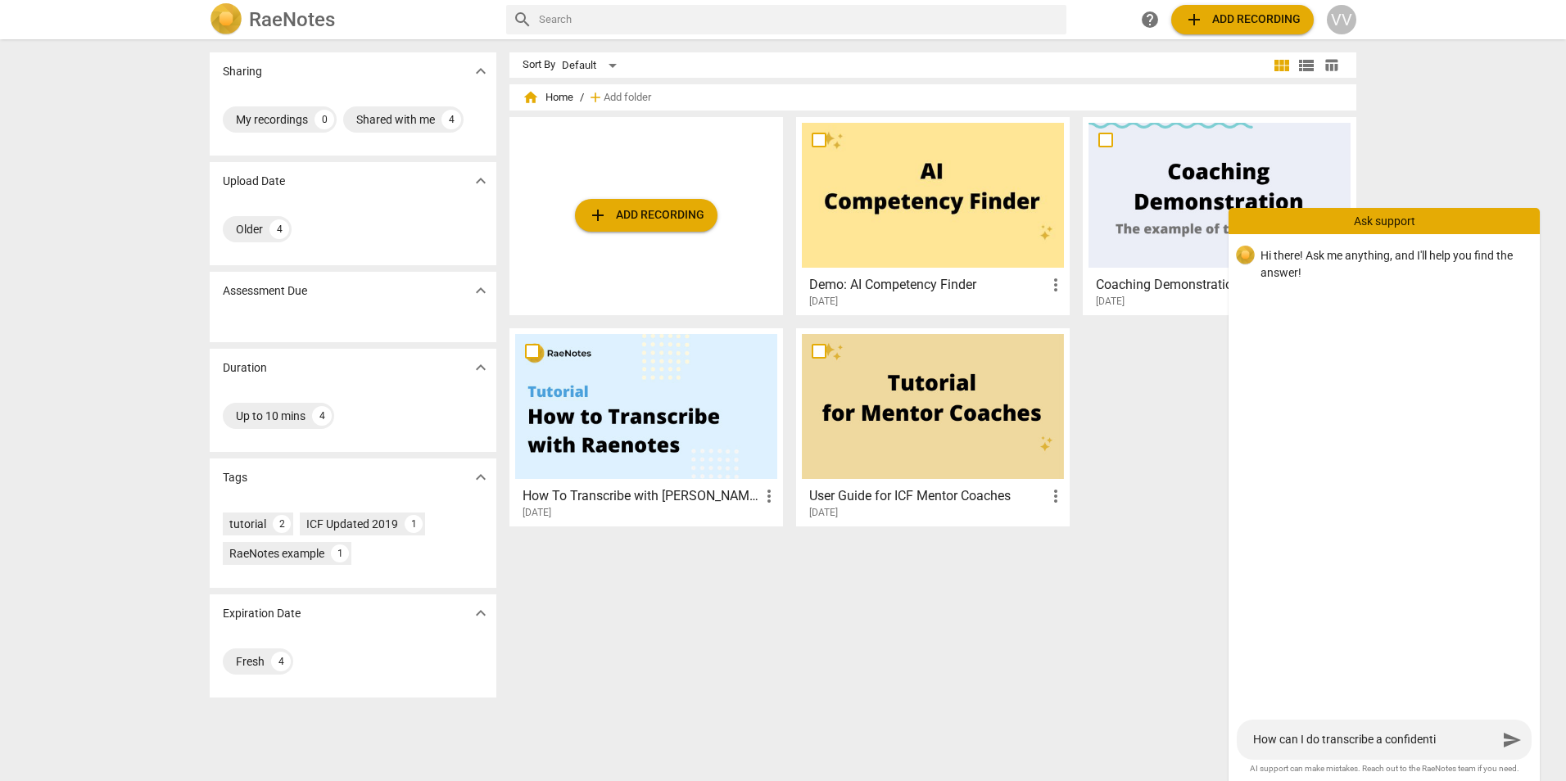
type textarea "How can I do transcribe a confidentia"
type textarea "How can I do transcribe a confidential"
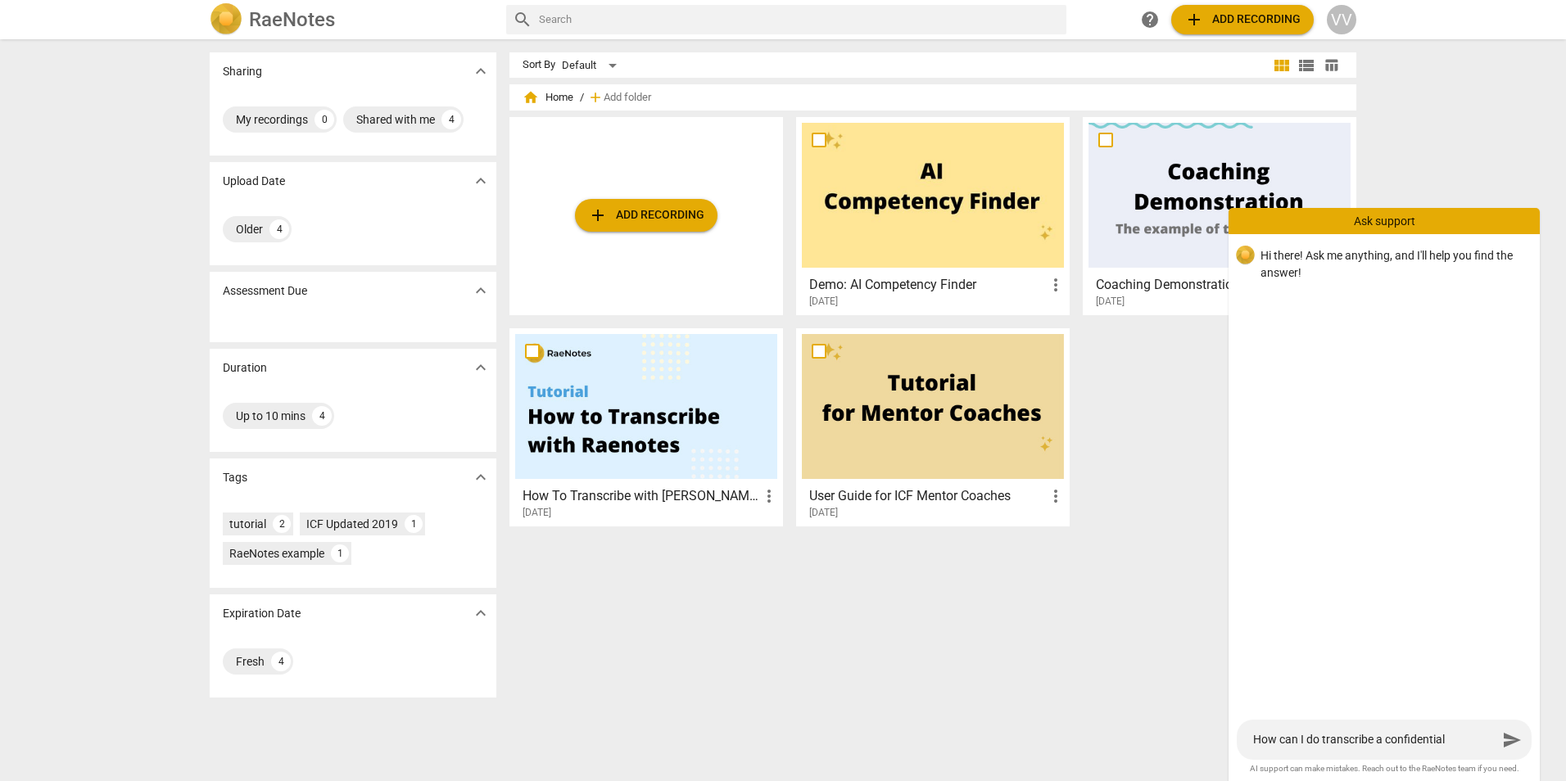
type textarea "How can I do transcribe a confidential"
type textarea "How can I do transcribe a confidential m"
type textarea "How can I do transcribe a confidential me"
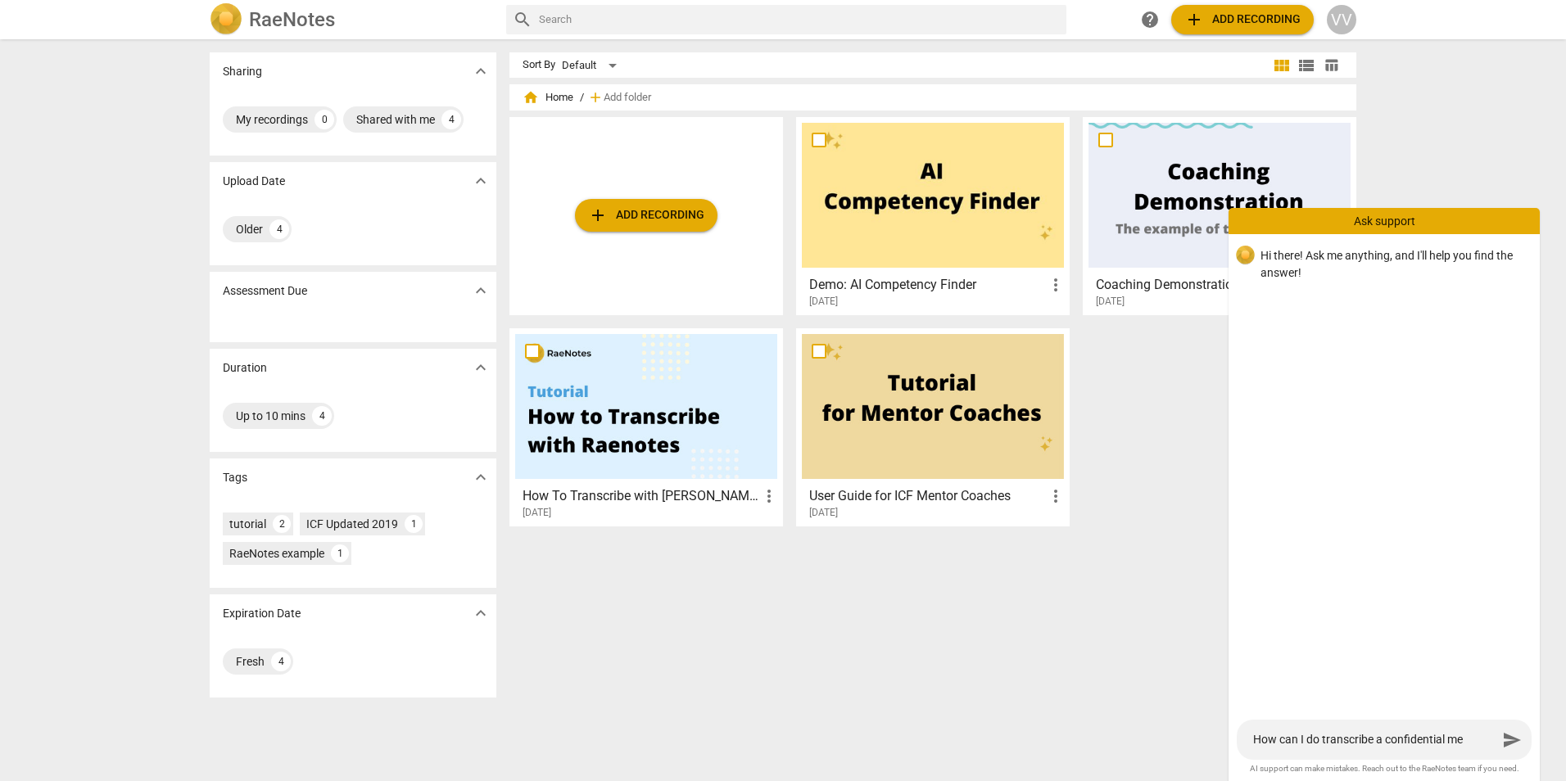
type textarea "How can I do transcribe a confidential mee"
type textarea "How can I do transcribe a confidential meet"
type textarea "How can I do transcribe a confidential meeti"
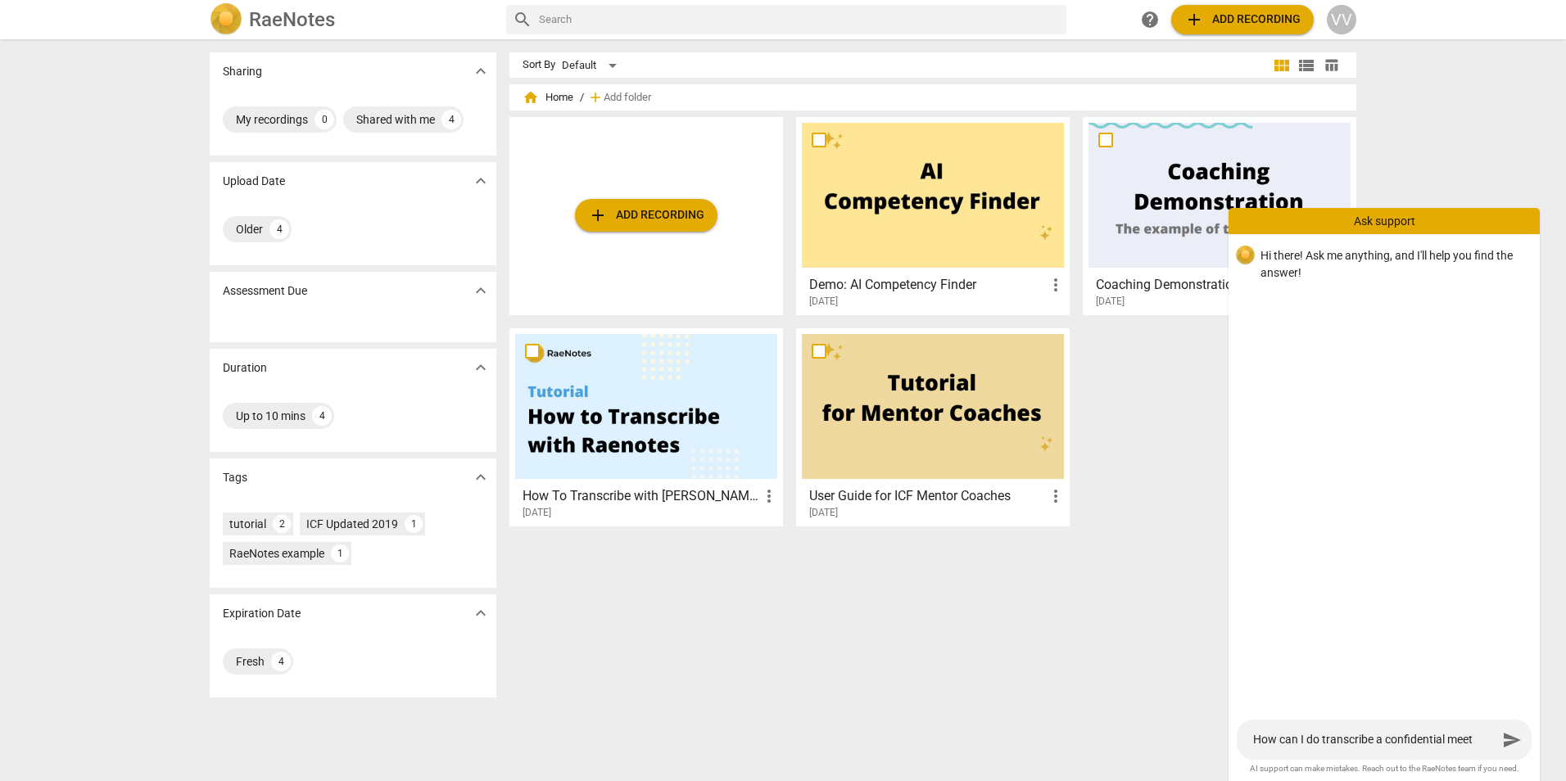
type textarea "How can I do transcribe a confidential meeti"
type textarea "How can I do transcribe a confidential meetin"
type textarea "How can I do transcribe a confidential meeting"
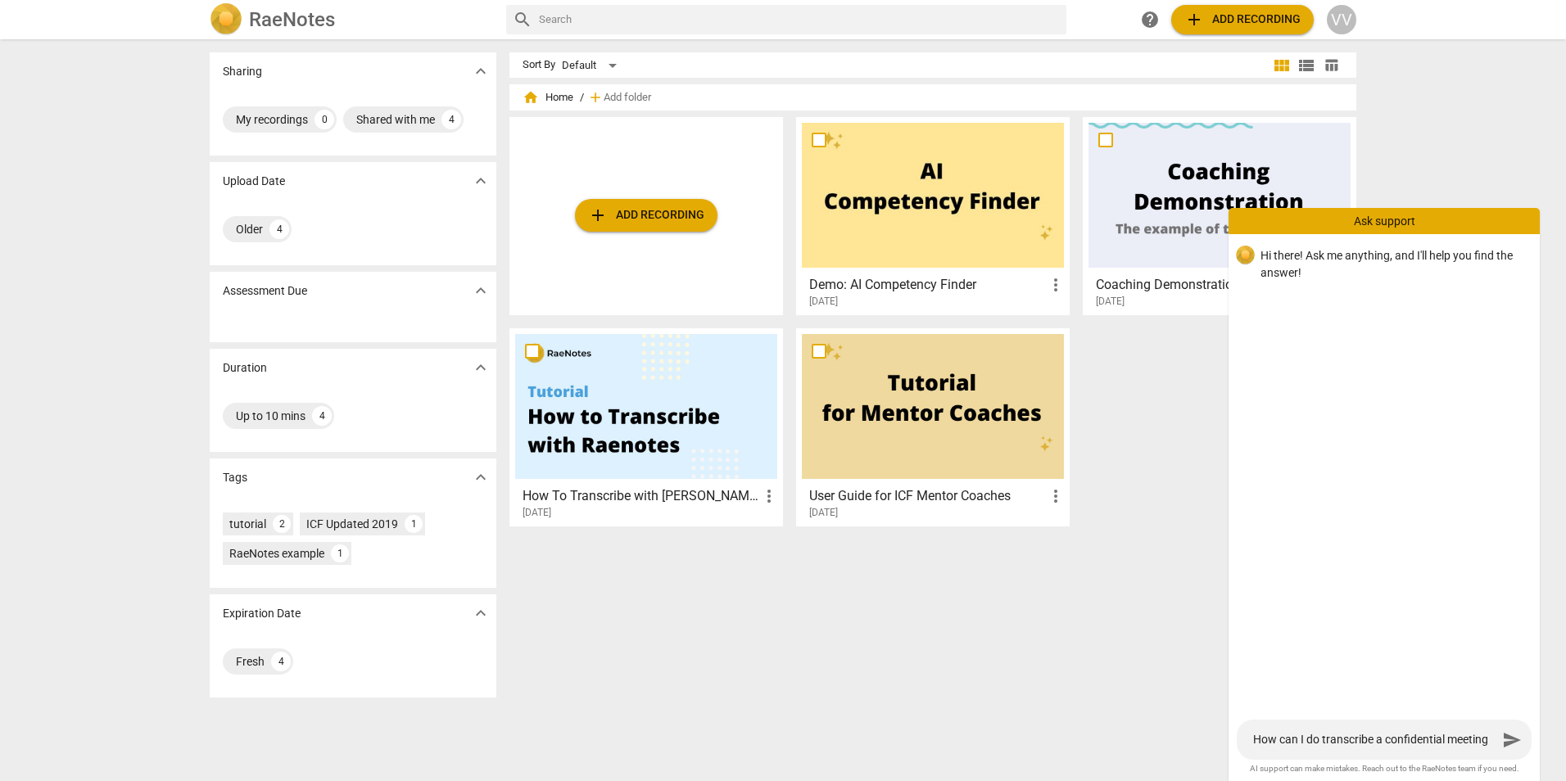
type textarea "How can I do transcribe a confidential meeting?"
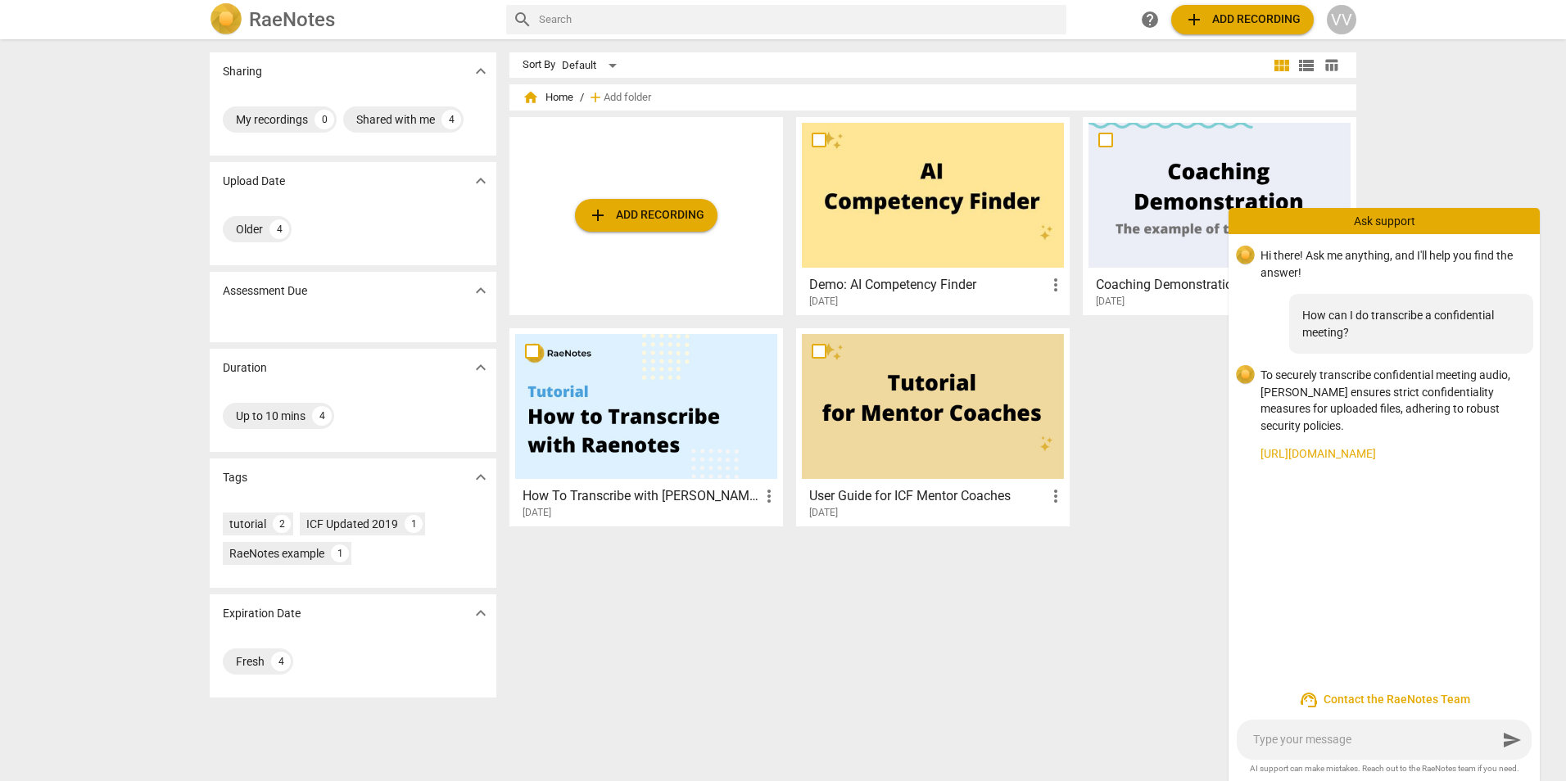
click at [1423, 454] on link "[URL][DOMAIN_NAME]" at bounding box center [1393, 453] width 266 height 17
click at [655, 214] on span "add Add recording" at bounding box center [646, 216] width 116 height 20
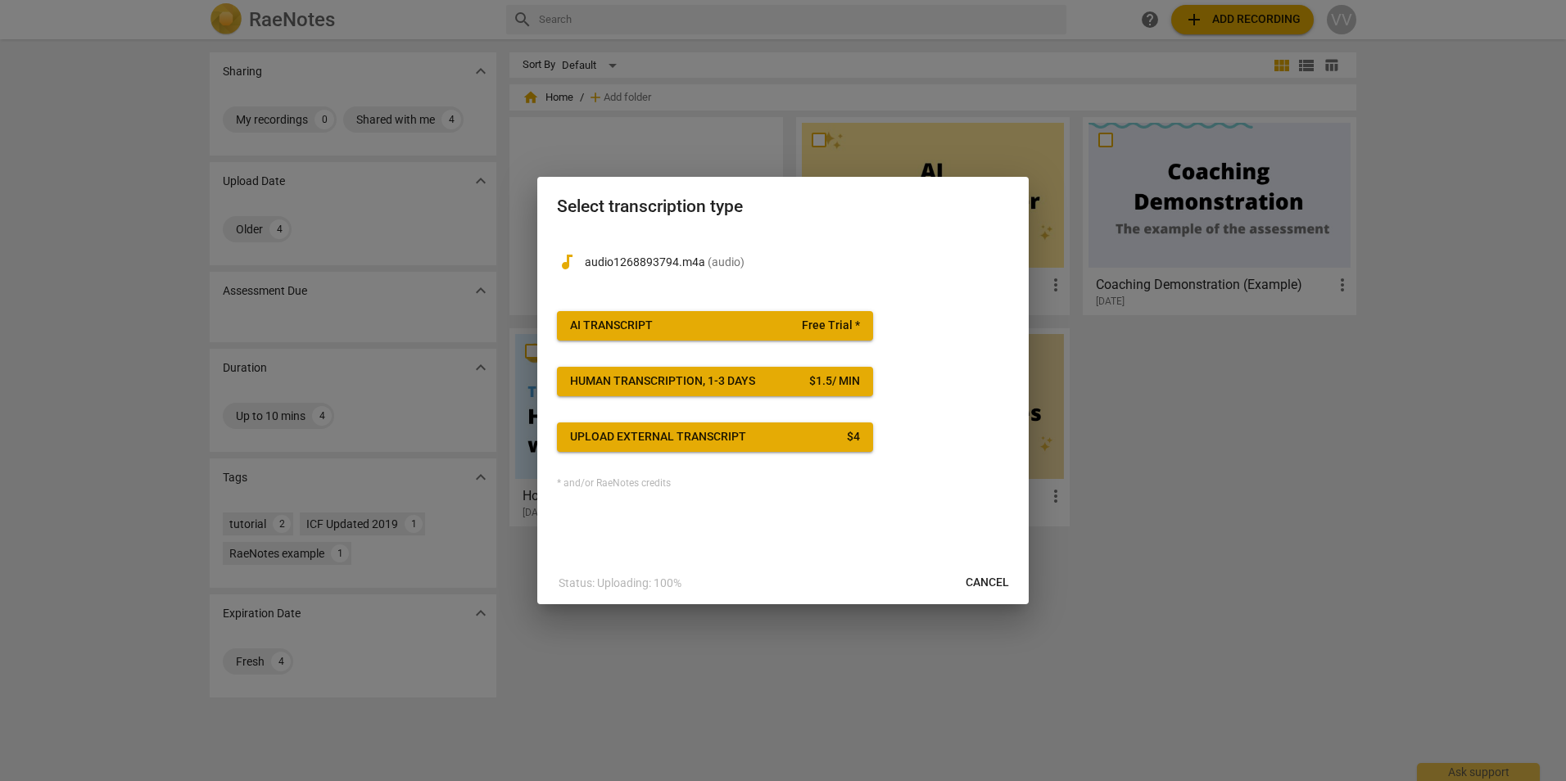
click at [741, 323] on span "AI Transcript Free Trial *" at bounding box center [715, 326] width 290 height 16
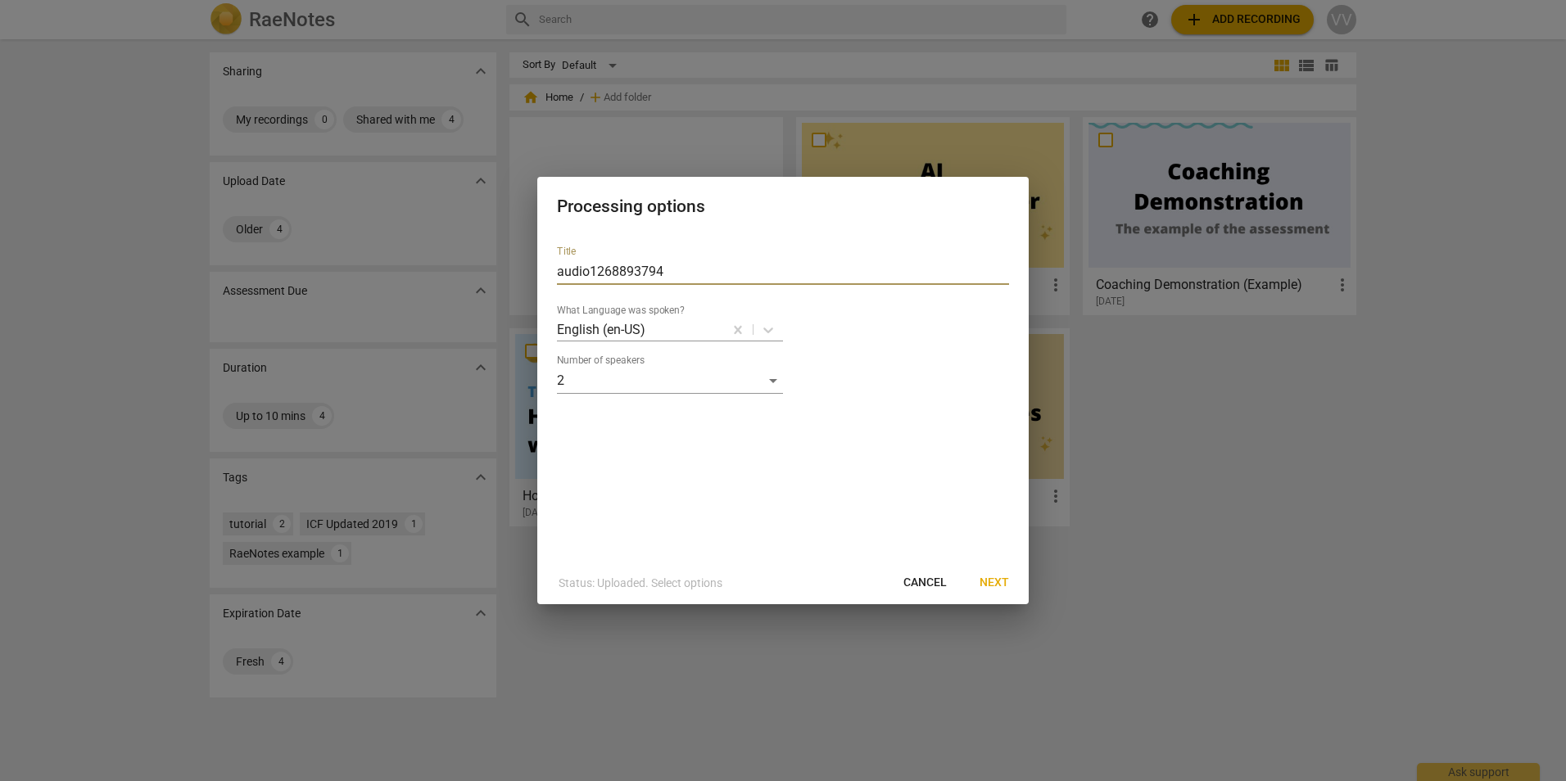
drag, startPoint x: 829, startPoint y: 273, endPoint x: 453, endPoint y: 275, distance: 376.7
click at [453, 275] on div "Processing options Title audio1268893794 What Language was spoken? English (en-…" at bounding box center [783, 390] width 1566 height 781
type input "VV room"
click at [778, 380] on div "2" at bounding box center [670, 381] width 226 height 26
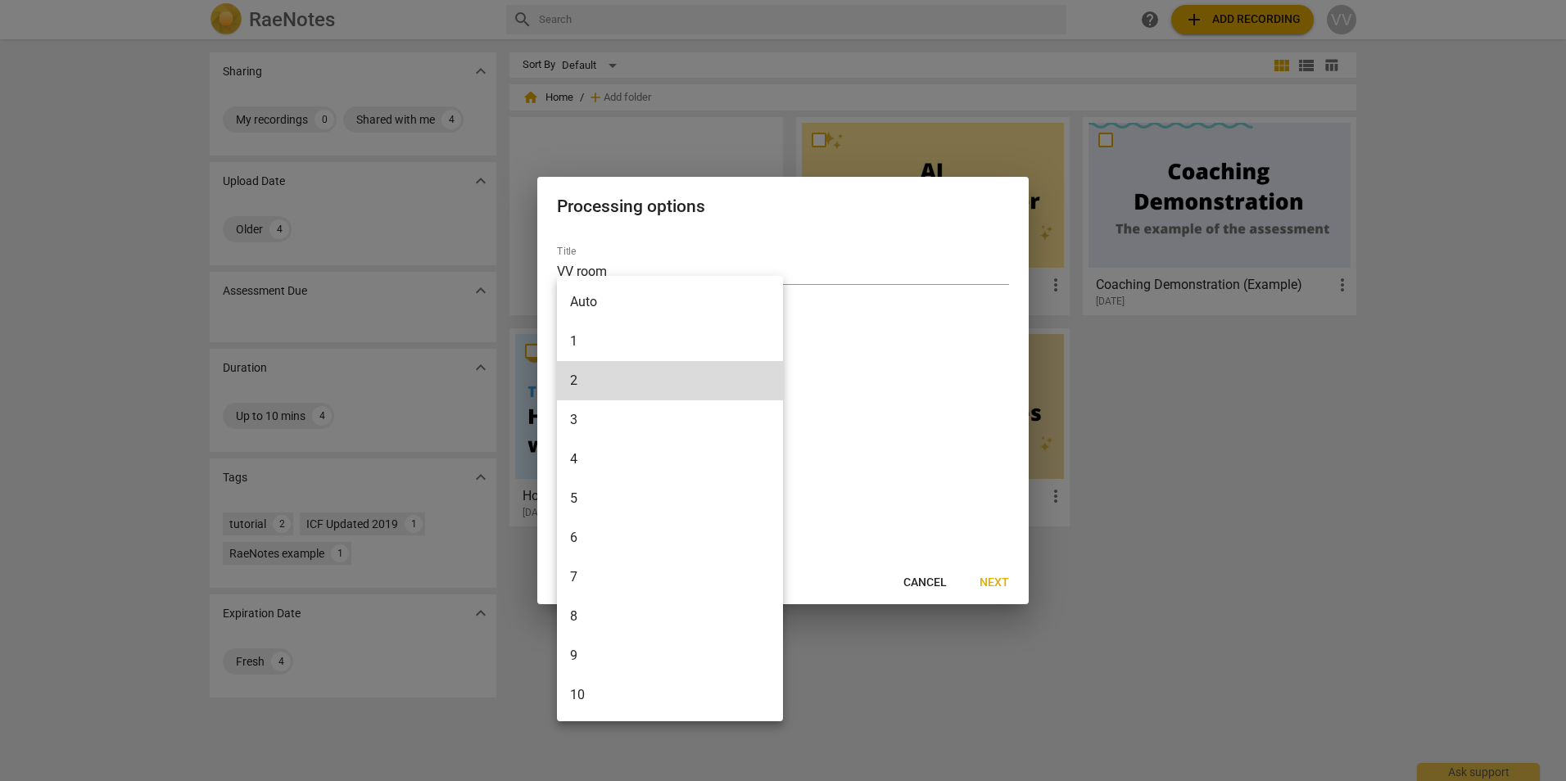
click at [650, 578] on li "7" at bounding box center [670, 577] width 226 height 39
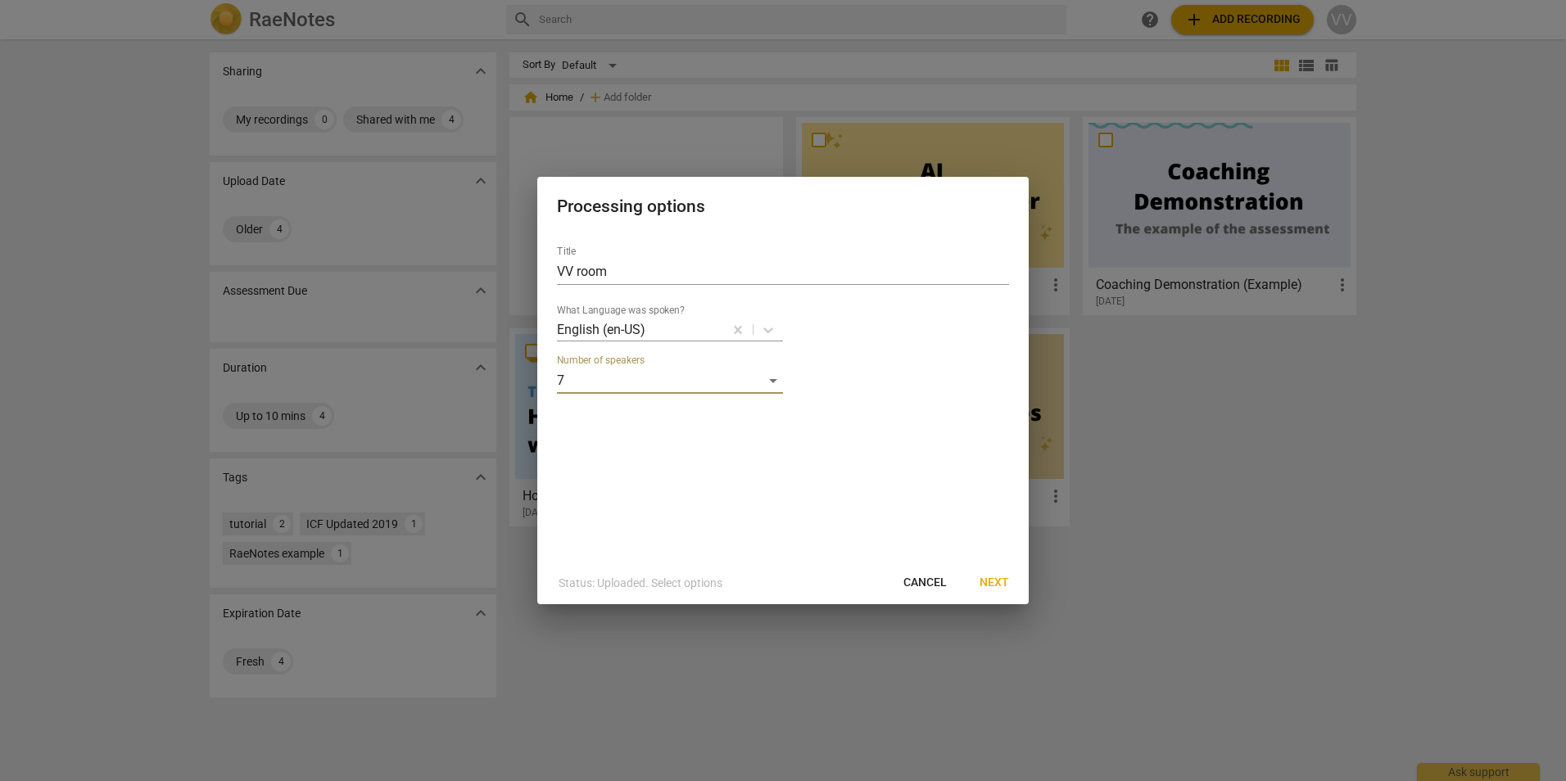
click at [995, 580] on span "Next" at bounding box center [993, 583] width 29 height 16
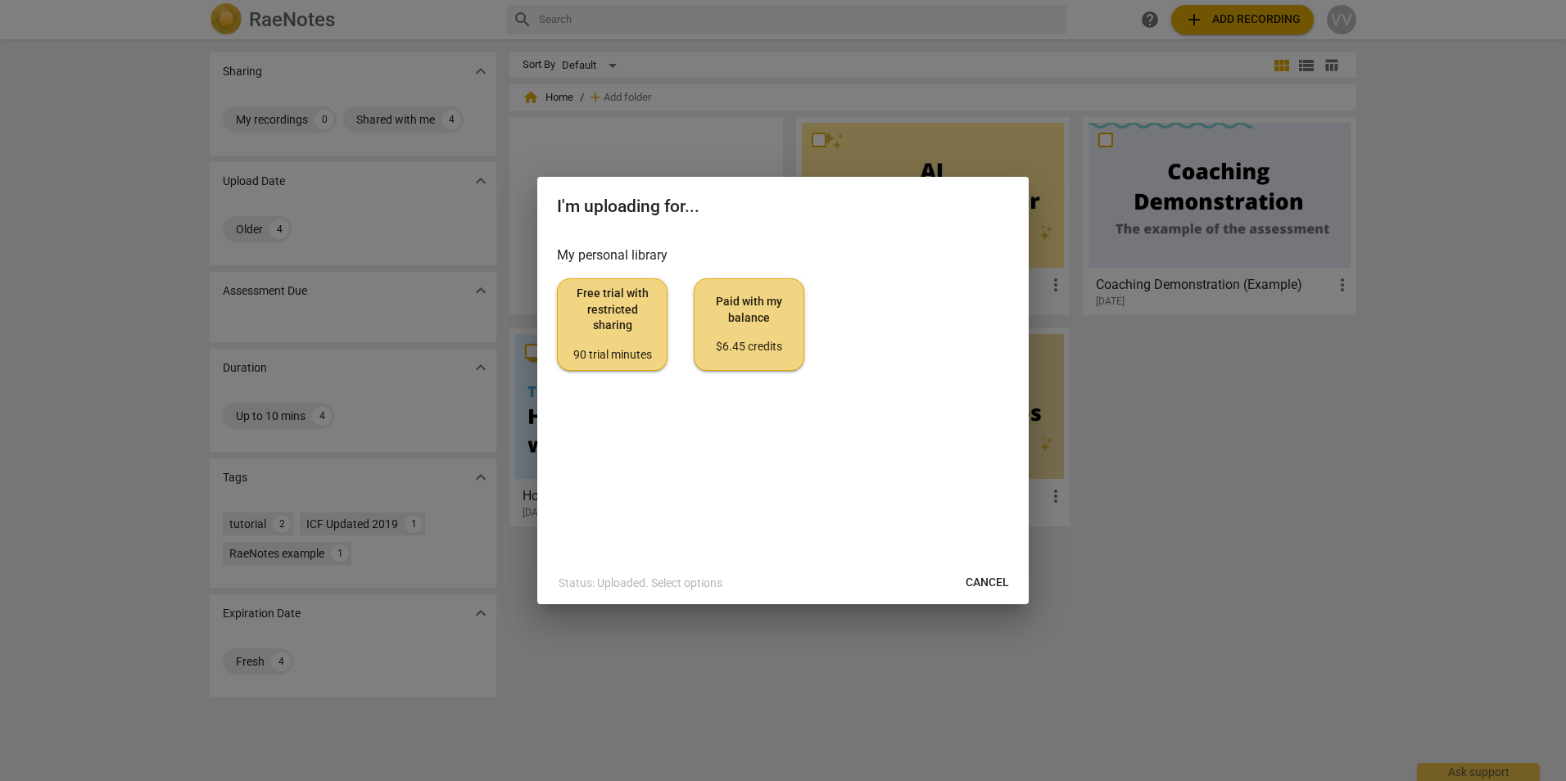
click at [656, 324] on button "Free trial with restricted sharing 90 trial minutes" at bounding box center [612, 324] width 111 height 92
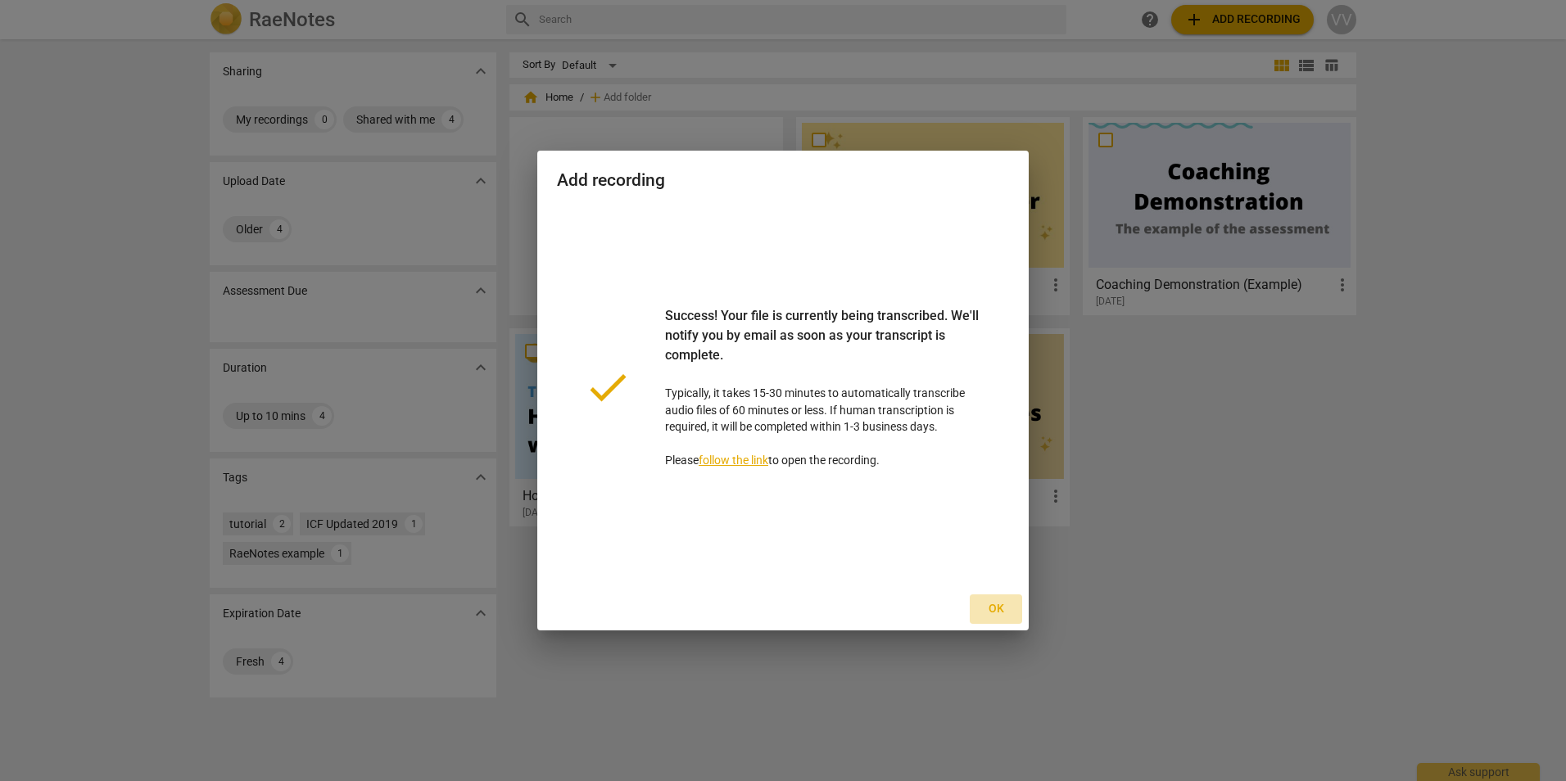
click at [1001, 606] on span "Ok" at bounding box center [996, 609] width 26 height 16
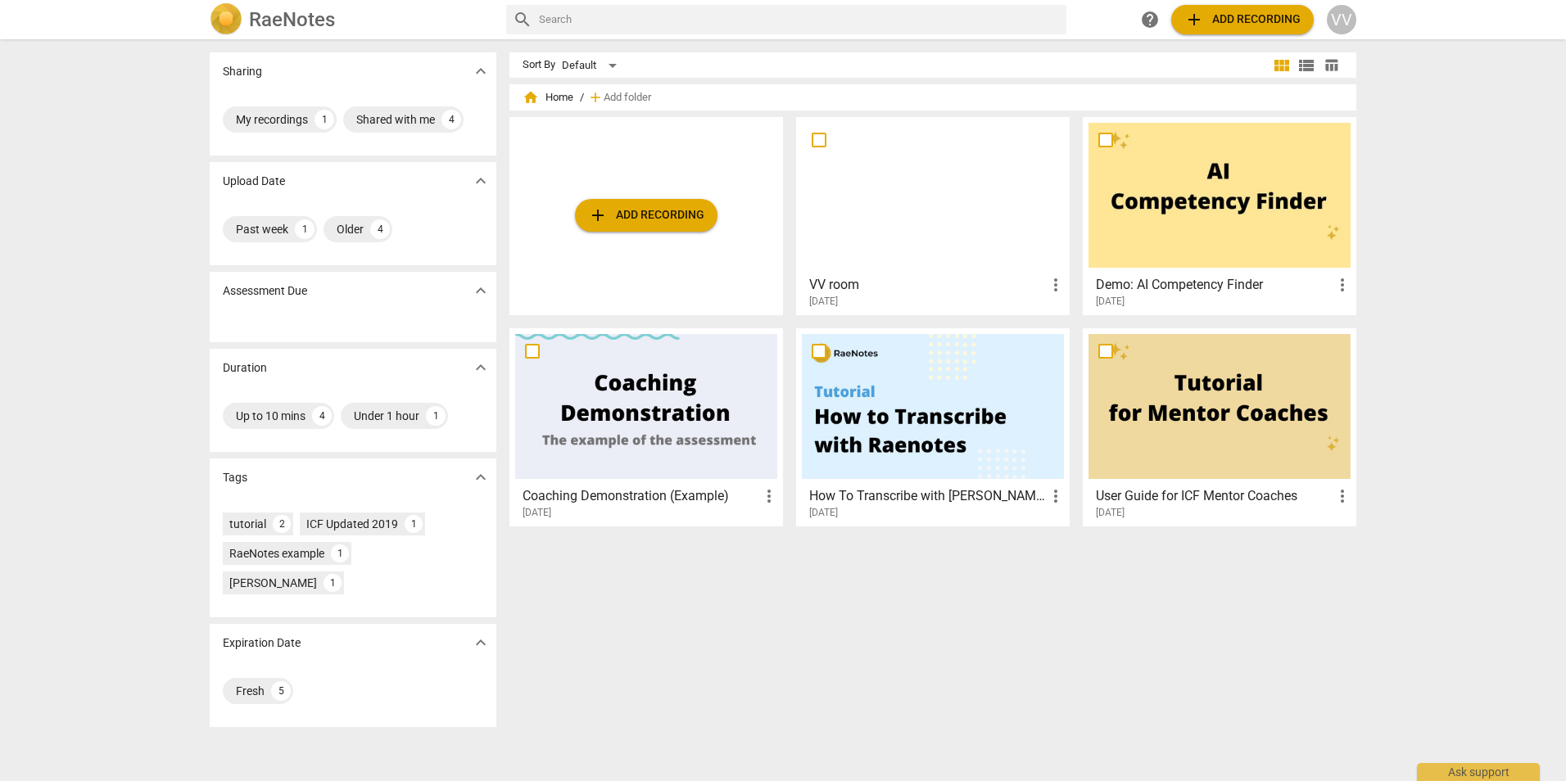
click at [892, 262] on div at bounding box center [933, 195] width 262 height 145
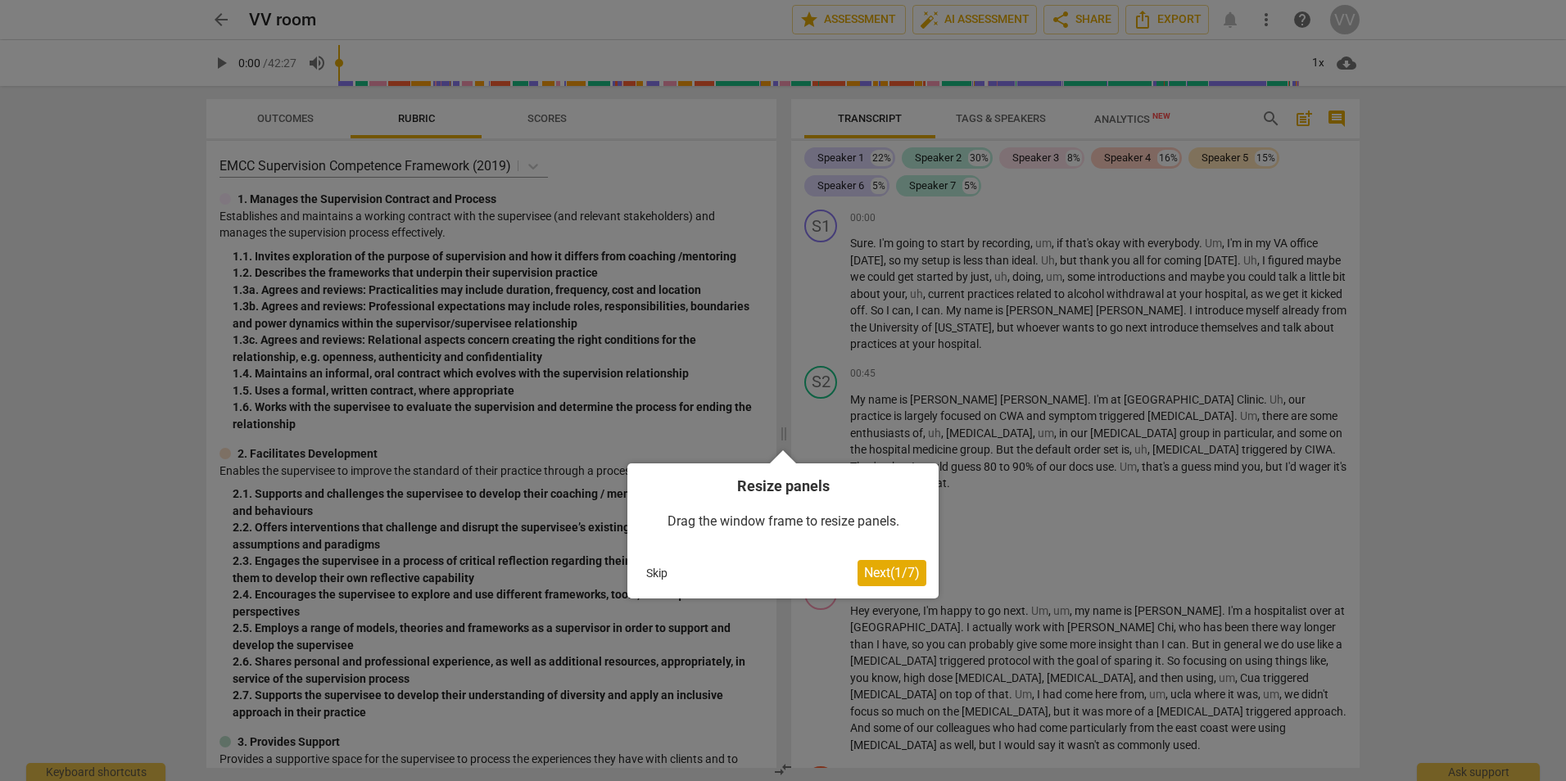
click at [1062, 409] on div at bounding box center [783, 390] width 1566 height 781
click at [663, 572] on button "Skip" at bounding box center [656, 573] width 34 height 25
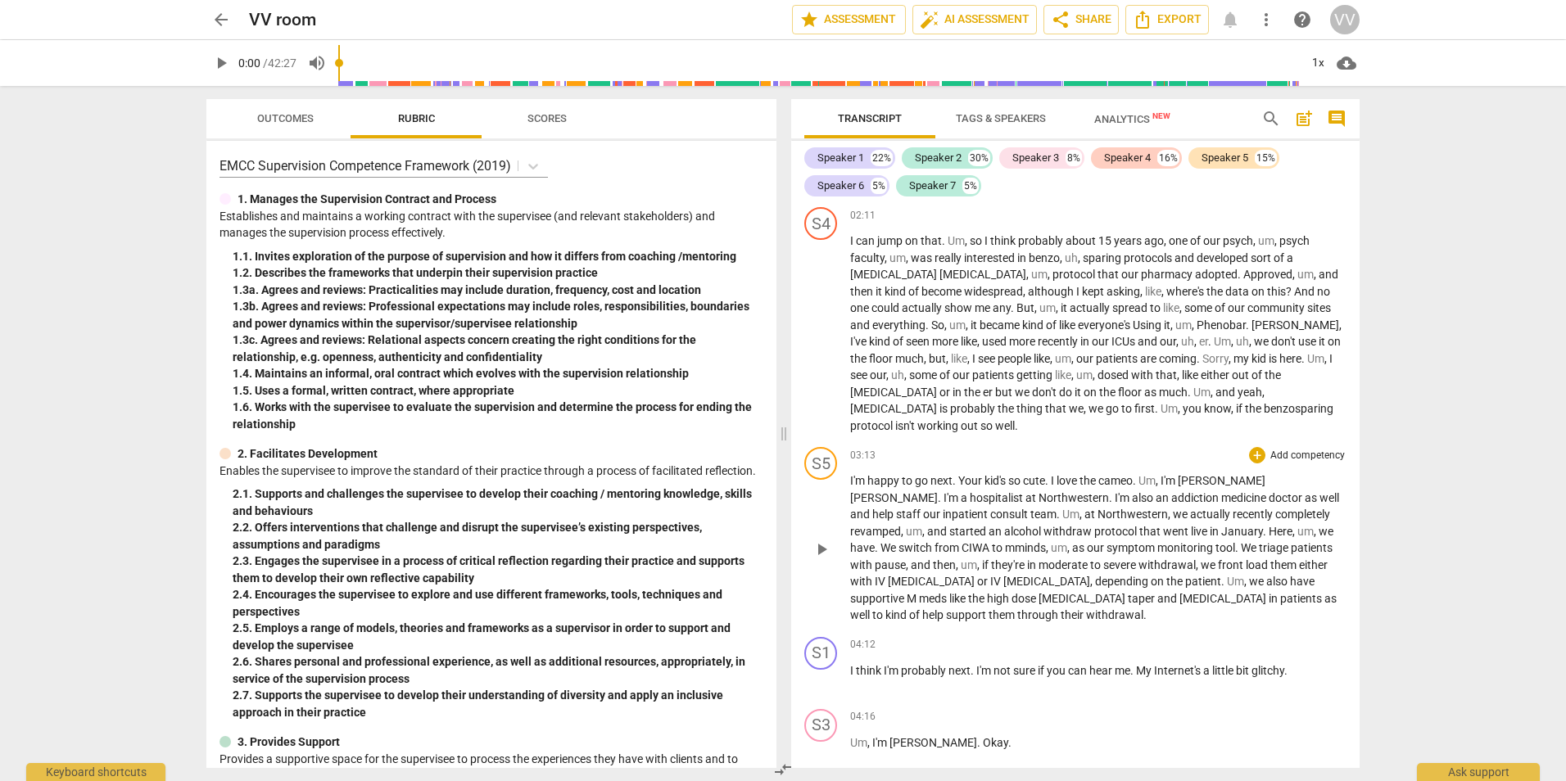
scroll to position [573, 0]
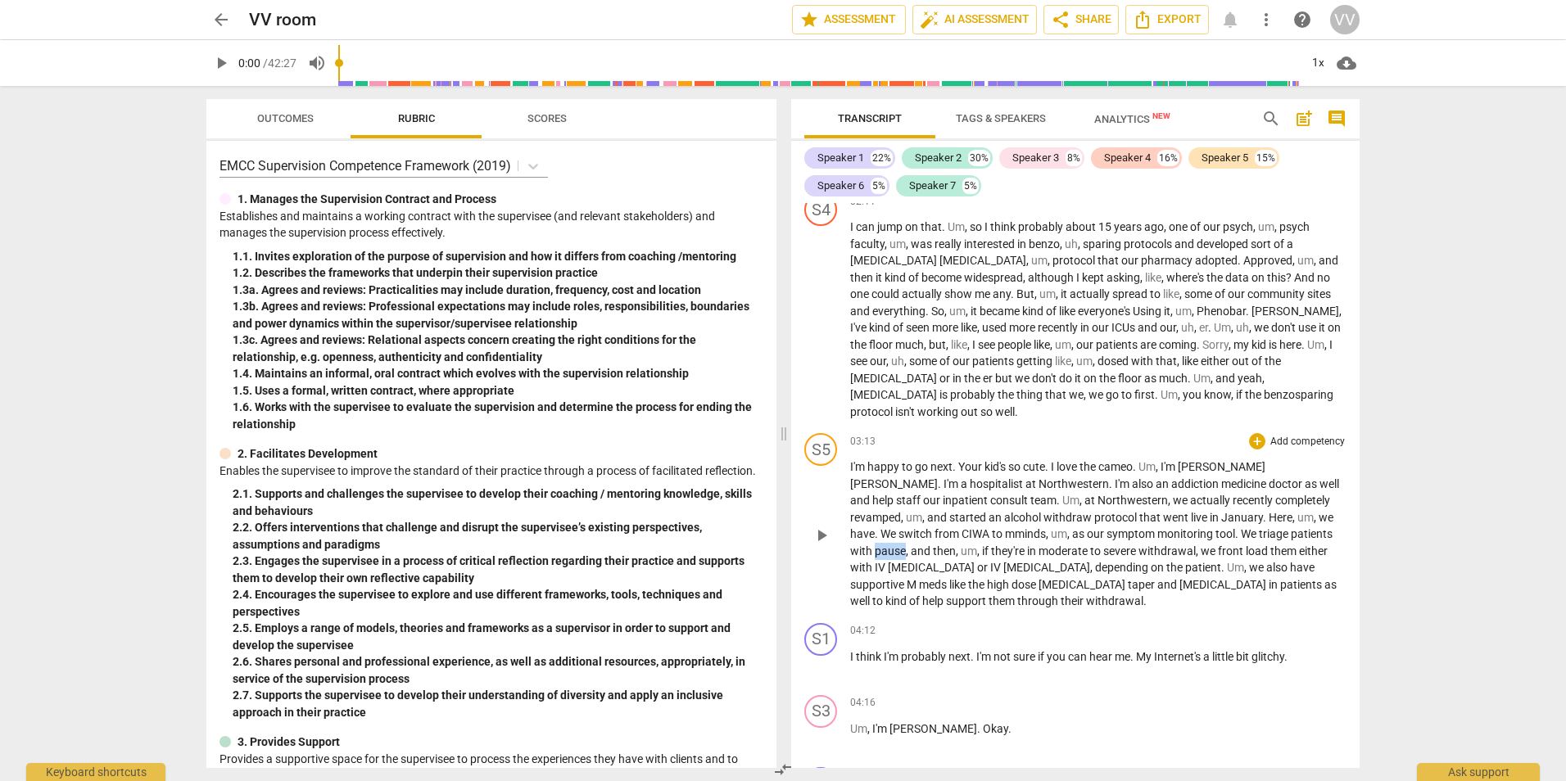
drag, startPoint x: 1277, startPoint y: 499, endPoint x: 1309, endPoint y: 503, distance: 32.1
click at [1309, 503] on p "I'm happy to go next . Your kid's so cute . I love the cameo . Um , I'm [PERSON…" at bounding box center [1098, 534] width 496 height 151
click at [1365, 478] on span "keyboard_arrow_down" at bounding box center [1363, 479] width 20 height 20
drag, startPoint x: 1276, startPoint y: 502, endPoint x: 1365, endPoint y: 482, distance: 91.4
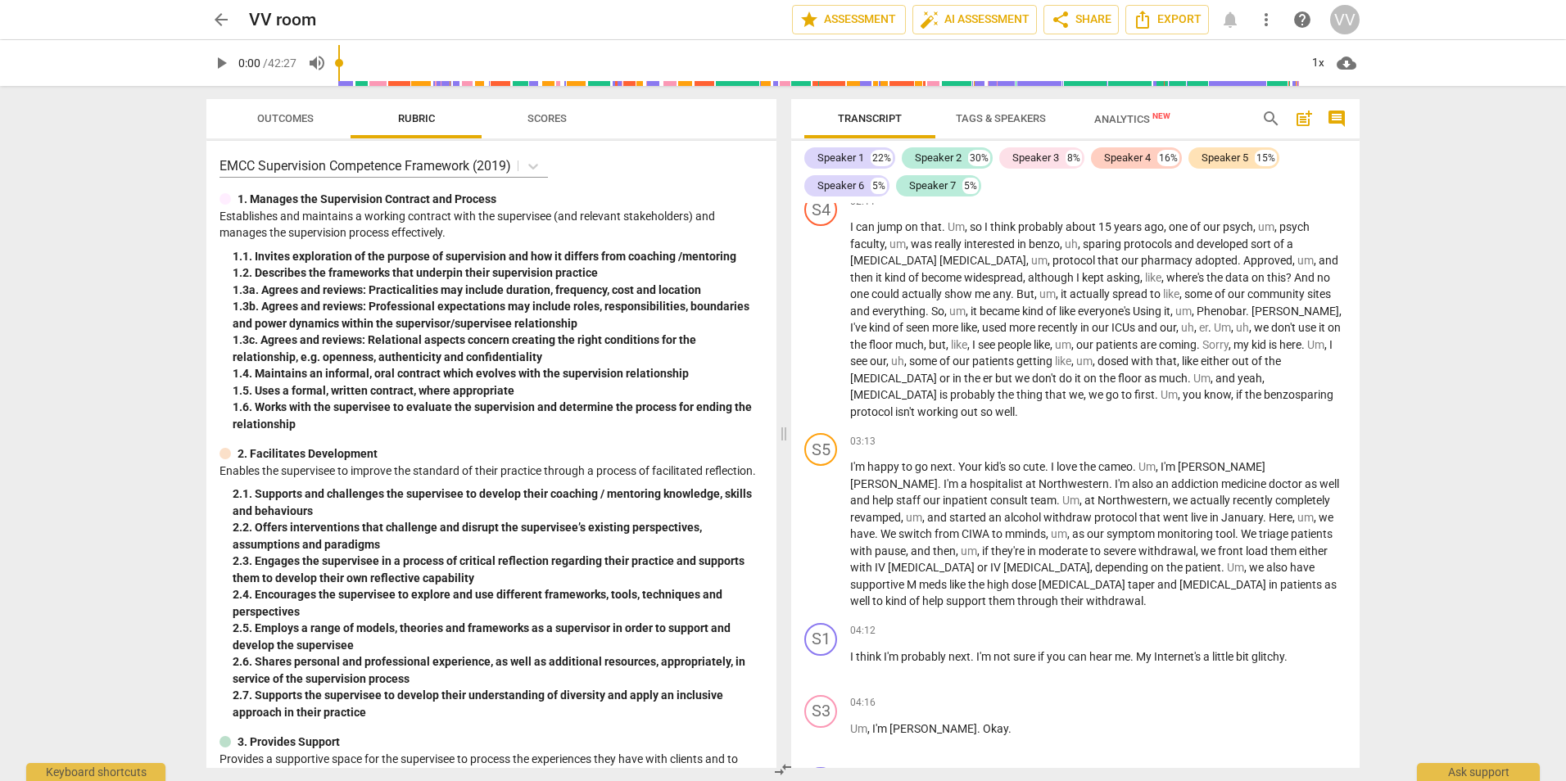
click at [875, 545] on span "with" at bounding box center [862, 551] width 25 height 13
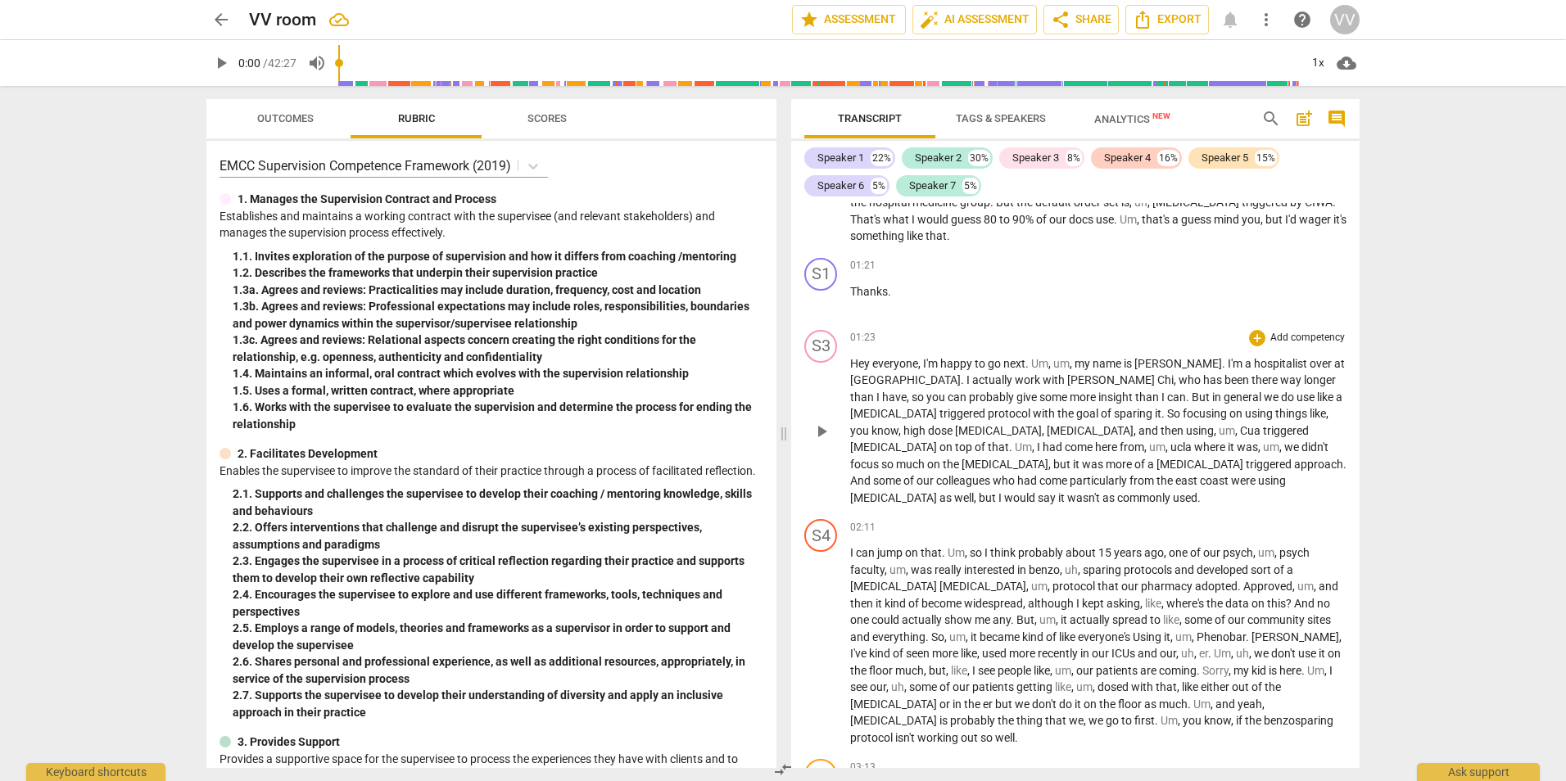
scroll to position [246, 0]
drag, startPoint x: 1114, startPoint y: 409, endPoint x: 1096, endPoint y: 412, distance: 18.2
click at [1240, 426] on span "Cua" at bounding box center [1251, 432] width 23 height 13
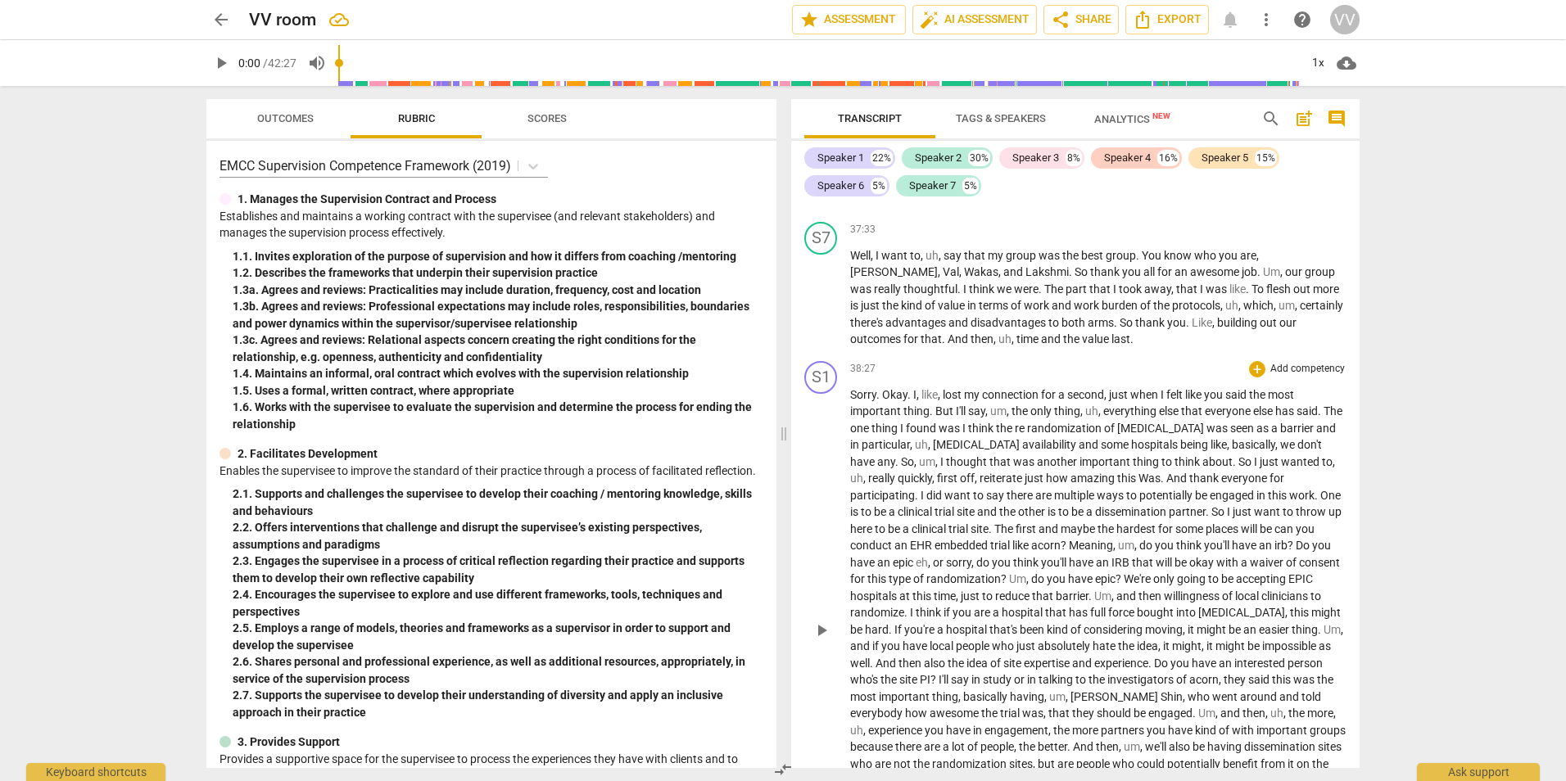
scroll to position [10450, 0]
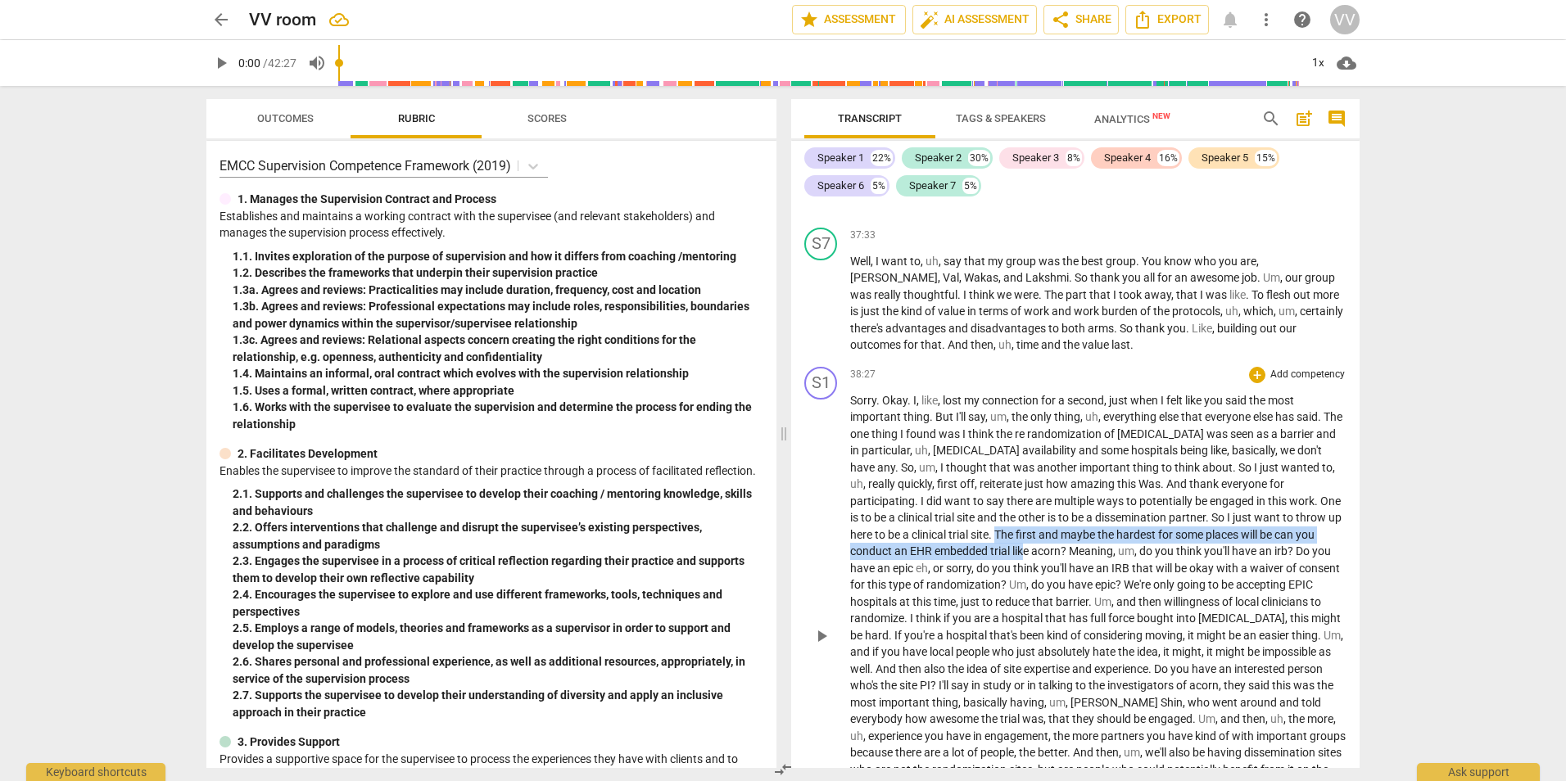
click at [884, 463] on p "Sorry . Okay . I , like , lost my connection for a second , just when I felt li…" at bounding box center [1098, 635] width 496 height 487
click at [1070, 477] on span "amazing" at bounding box center [1093, 483] width 47 height 13
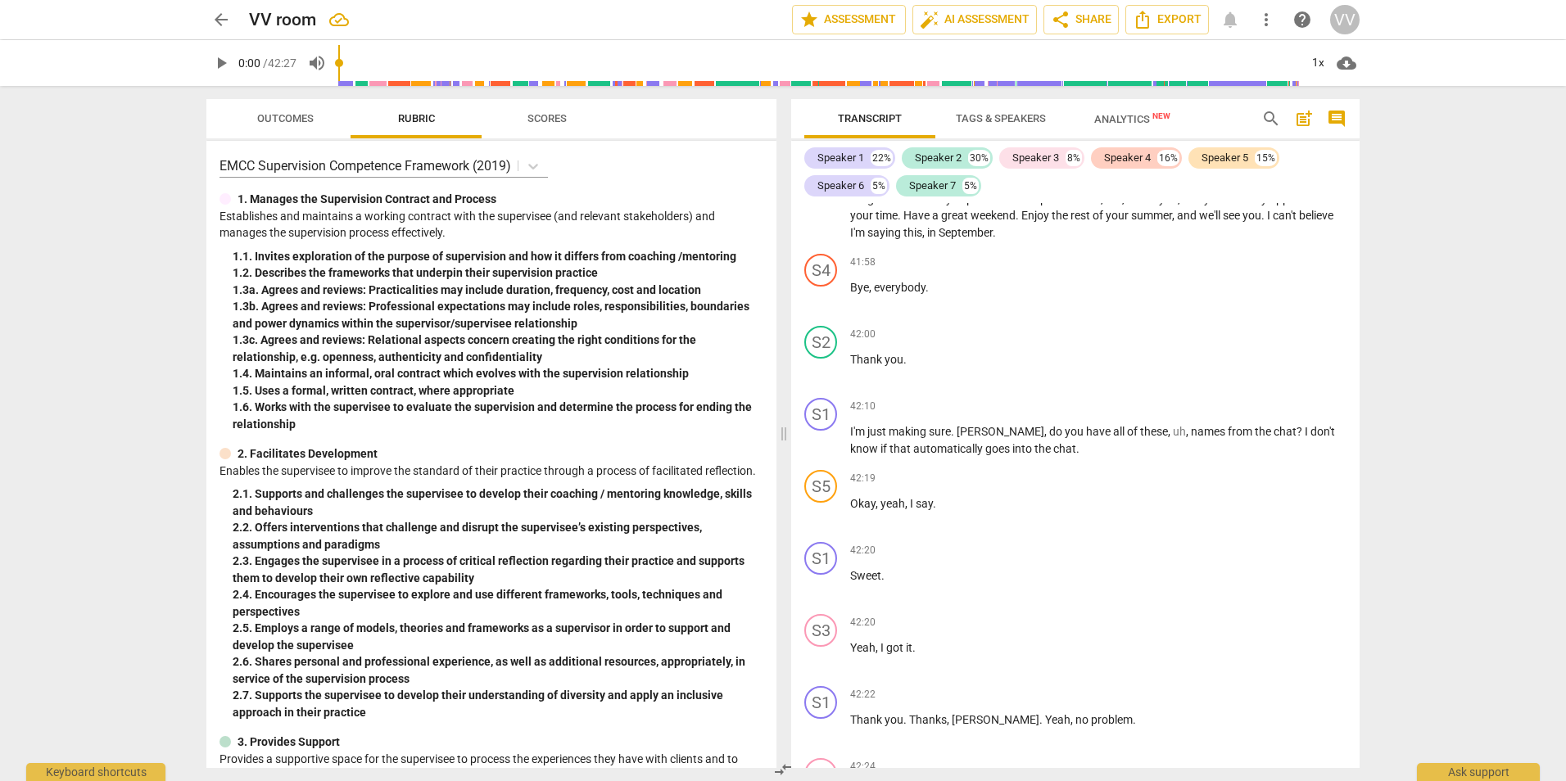
scroll to position [11432, 0]
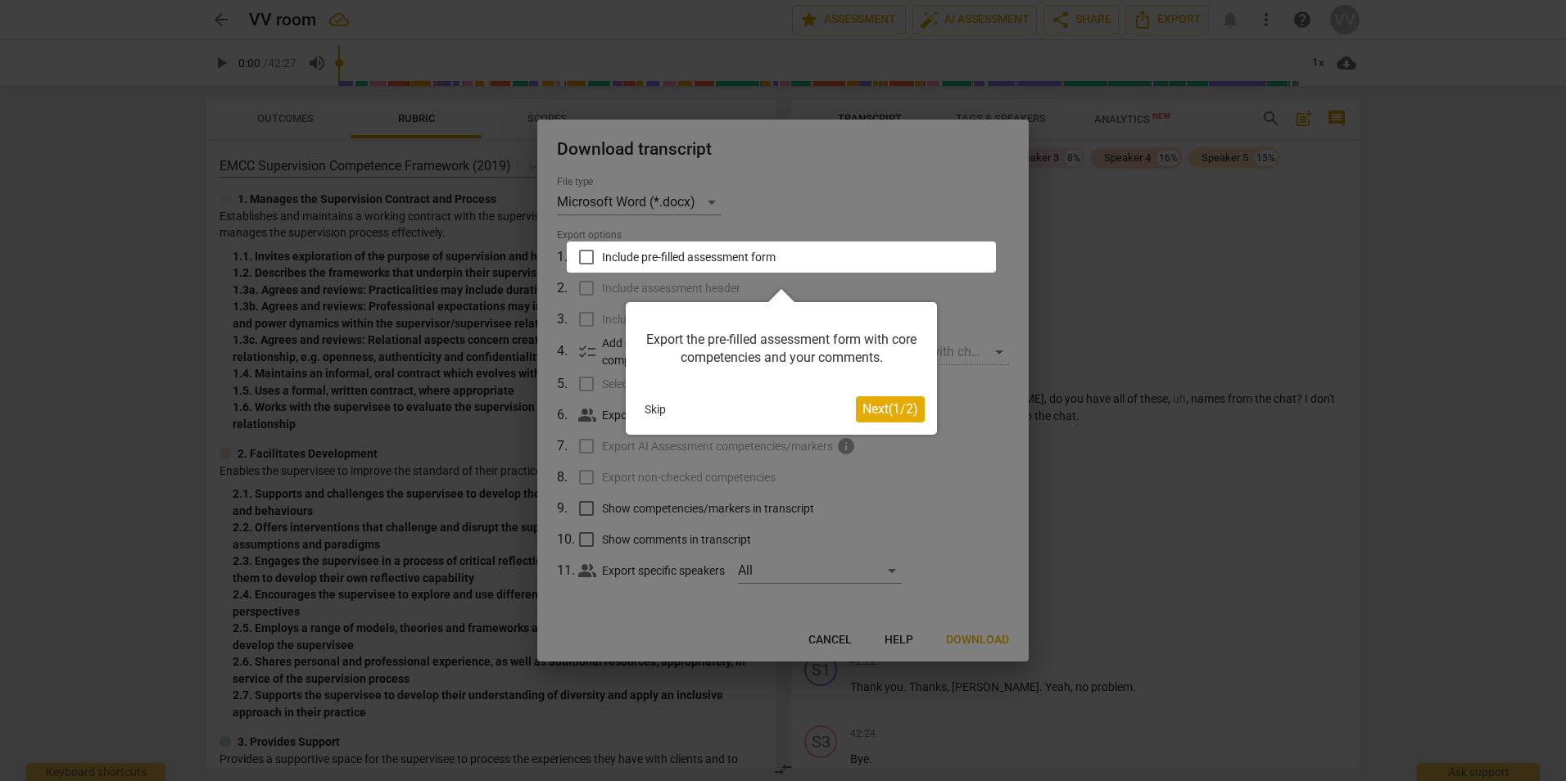
click at [662, 404] on button "Skip" at bounding box center [655, 409] width 34 height 25
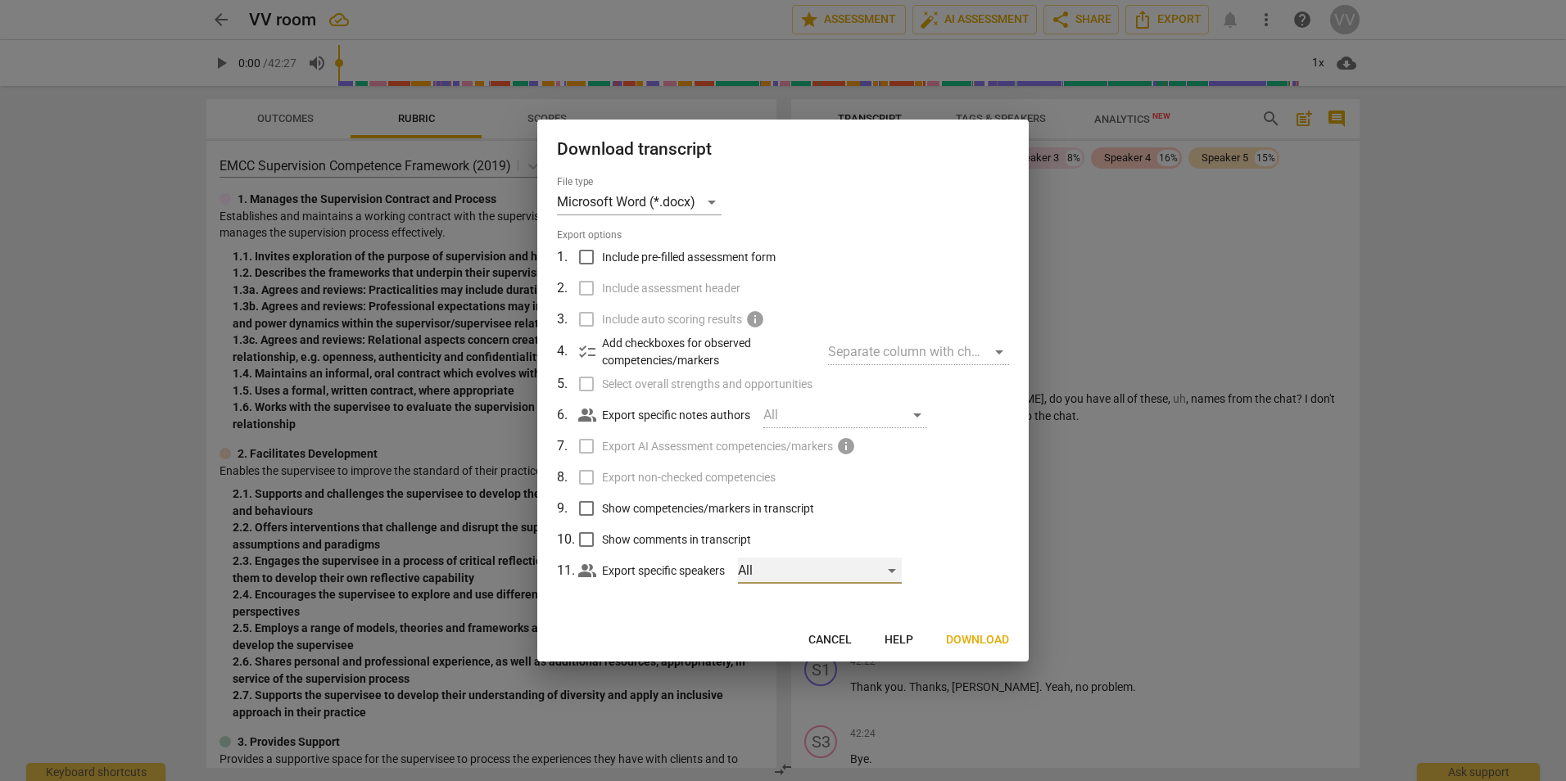
click at [784, 575] on div "All" at bounding box center [820, 571] width 164 height 26
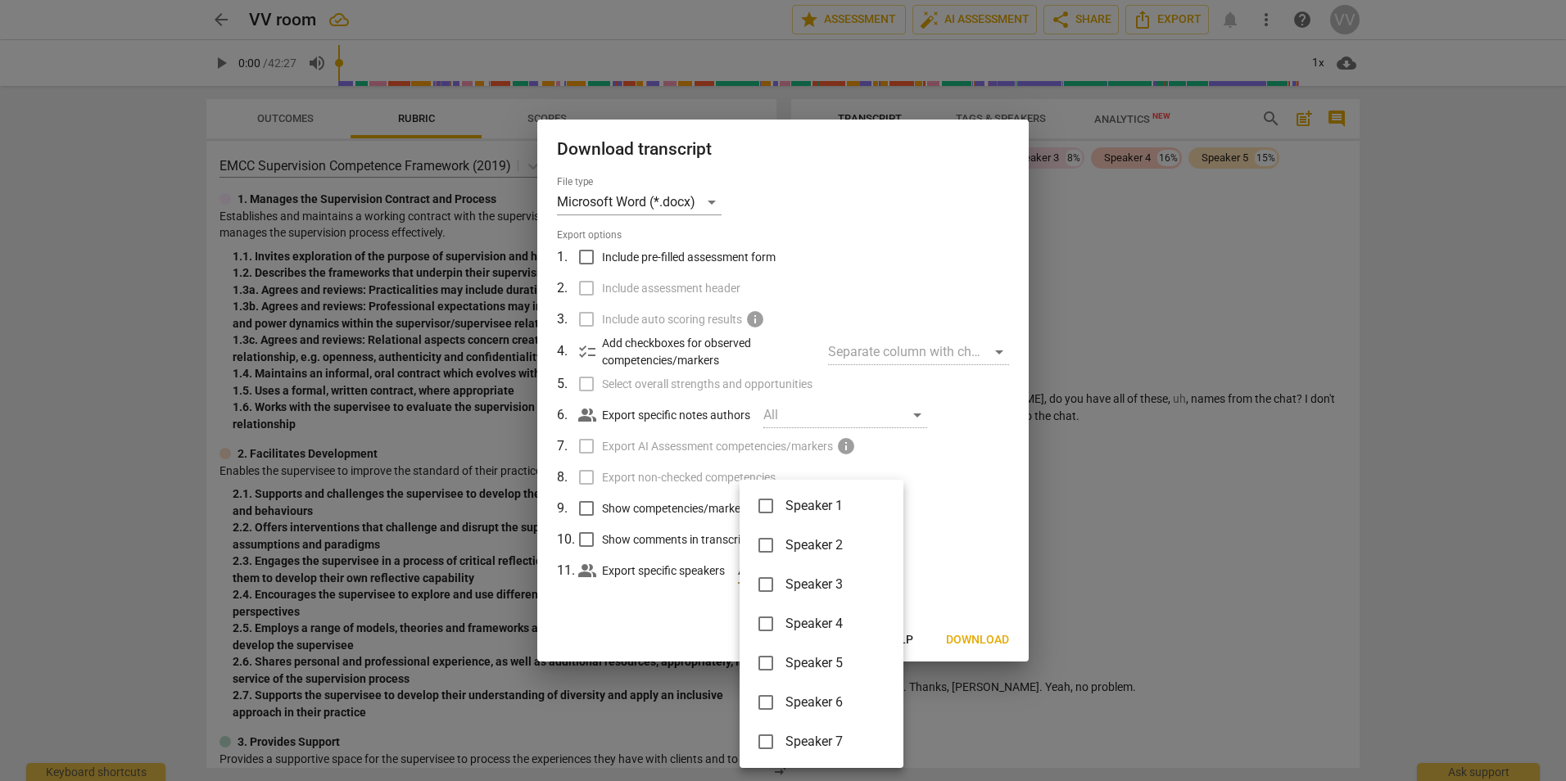
click at [970, 534] on div at bounding box center [783, 390] width 1566 height 781
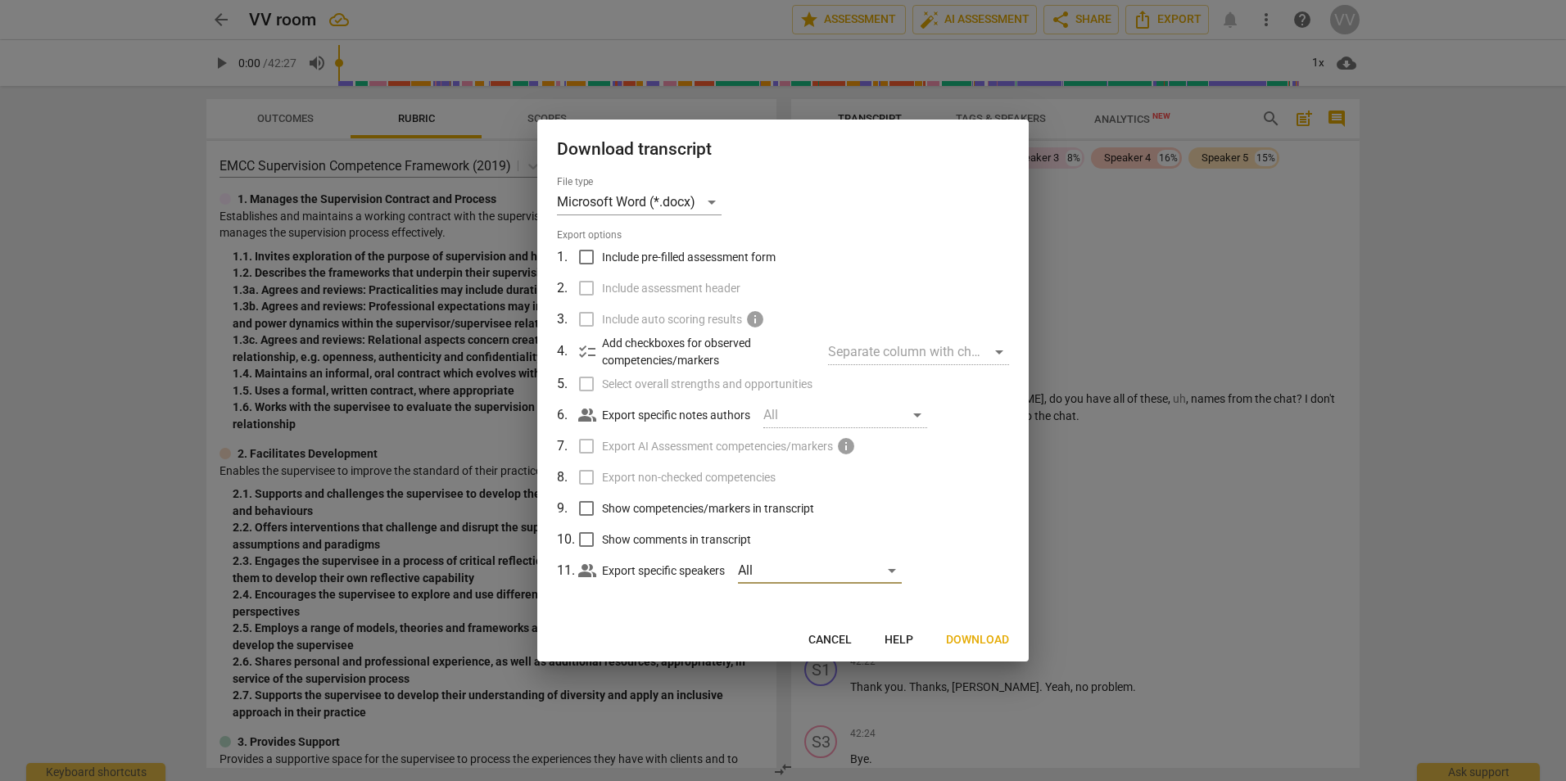
click at [978, 641] on span "Download" at bounding box center [977, 640] width 63 height 16
